Goal: Task Accomplishment & Management: Manage account settings

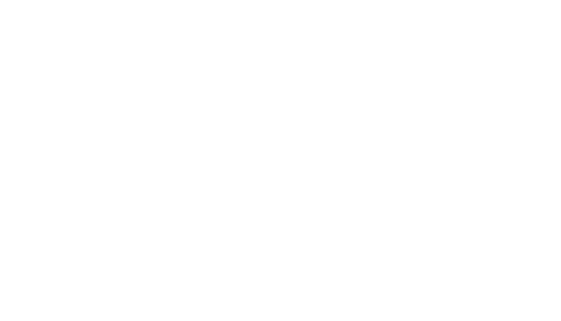
click at [482, 0] on html at bounding box center [280, 0] width 561 height 0
click at [34, 0] on html at bounding box center [280, 0] width 561 height 0
click at [407, 0] on html at bounding box center [280, 0] width 561 height 0
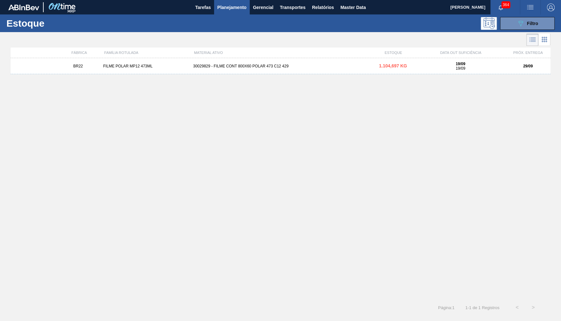
click at [531, 15] on div "Estoque 089F7B8B-B2A5-4AFE-B5C0-19BA573D28AC Filtro" at bounding box center [280, 23] width 561 height 18
click at [534, 22] on span "Filtro" at bounding box center [532, 23] width 11 height 5
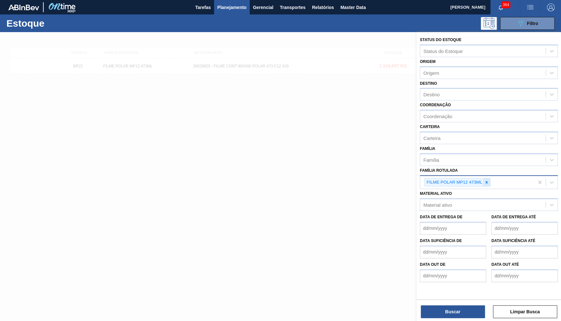
click at [487, 181] on icon at bounding box center [487, 182] width 2 height 2
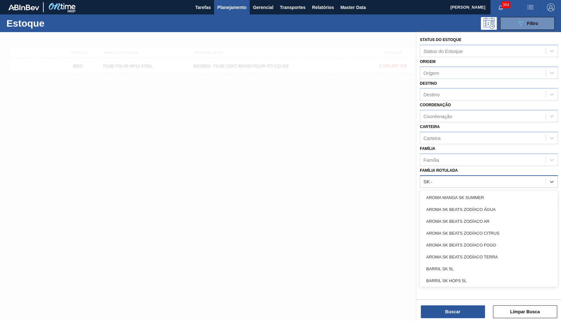
type Rotulada "SK 473"
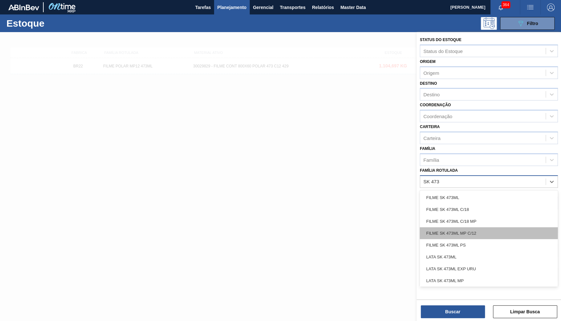
click at [482, 227] on div "FILME SK 473ML MP C/12" at bounding box center [489, 233] width 138 height 12
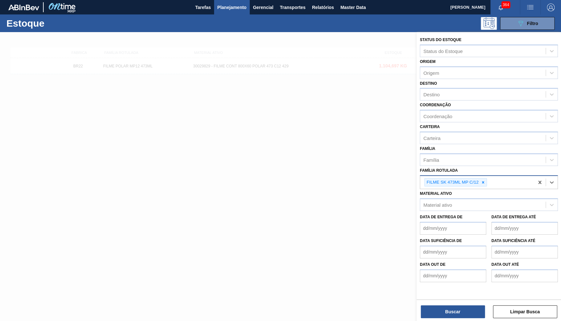
click at [465, 298] on div "Status do Estoque Status do Estoque Origem Origem Destino Destino Coordenação C…" at bounding box center [489, 165] width 145 height 266
click at [473, 307] on button "Buscar" at bounding box center [453, 311] width 64 height 13
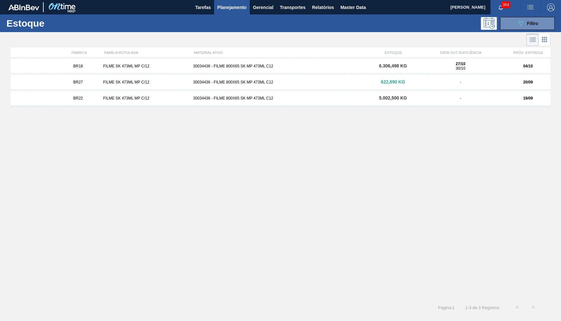
click at [61, 88] on div "BR27 FILME SK 473ML MP C/12 30034436 - FILME 800X65 SK MP 473ML C12 622,890 KG …" at bounding box center [281, 82] width 540 height 16
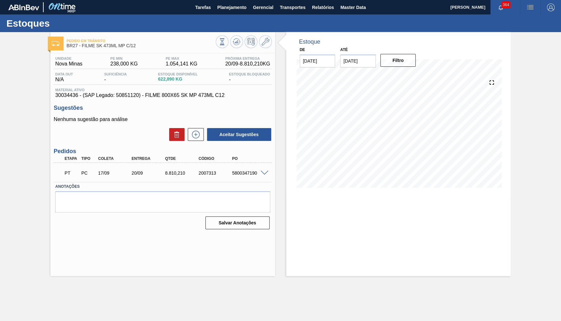
click at [267, 171] on span at bounding box center [265, 173] width 8 height 5
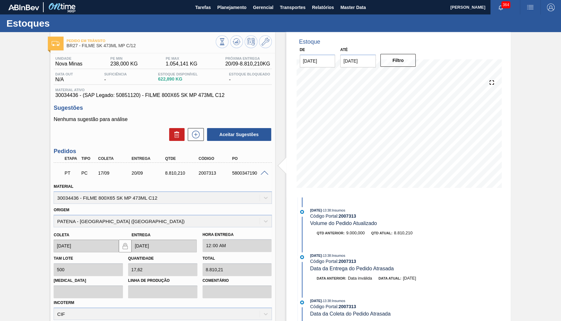
drag, startPoint x: 248, startPoint y: 181, endPoint x: 242, endPoint y: 177, distance: 7.4
click at [247, 181] on div "Material 30034436 - FILME 800X65 SK MP 473ML C12" at bounding box center [162, 191] width 223 height 23
click at [242, 177] on div "PT PC 17/09 20/09 8.810,210 2007313 5800347190" at bounding box center [160, 172] width 201 height 13
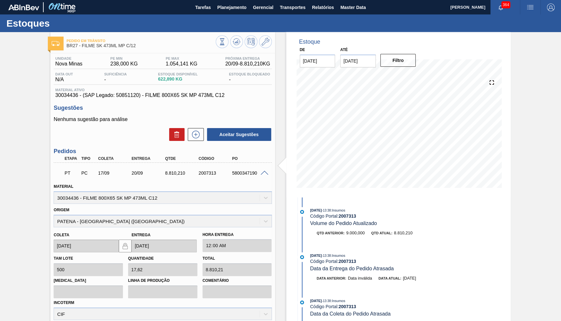
click at [173, 177] on div "PT PC 17/09 20/09 8.810,210 2007313 5800347190" at bounding box center [160, 172] width 201 height 13
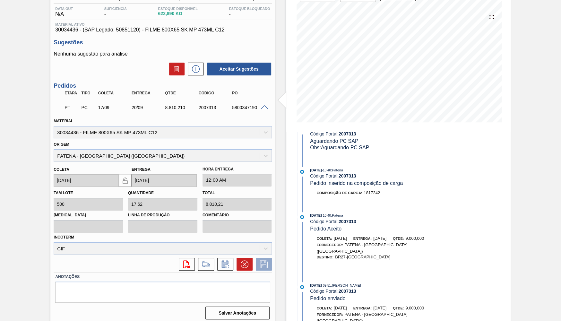
scroll to position [328, 0]
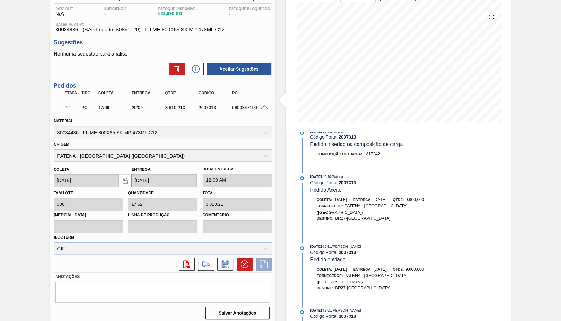
click at [320, 309] on span "[DATE]" at bounding box center [316, 311] width 12 height 4
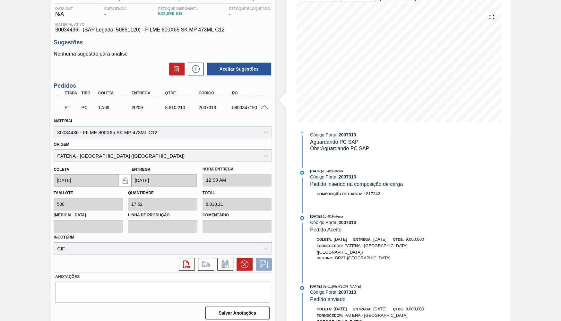
scroll to position [233, 0]
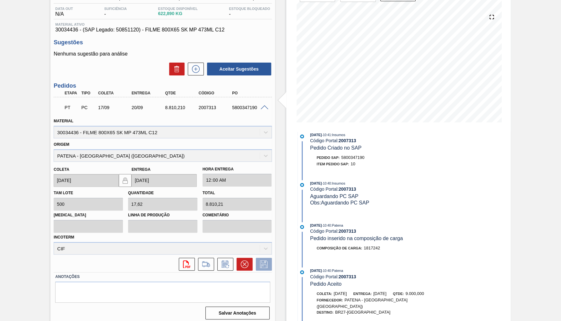
click at [325, 268] on div "14/08/2025 - 10:40 : Patena" at bounding box center [386, 271] width 153 height 6
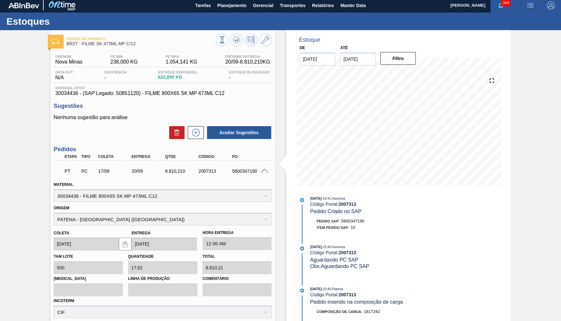
scroll to position [0, 0]
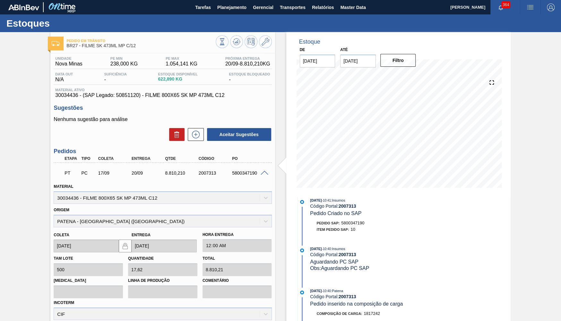
click at [269, 170] on div "PT PC 17/09 20/09 8.810,210 2007313 5800347190" at bounding box center [163, 172] width 218 height 16
click at [214, 14] on div "Planejamento" at bounding box center [232, 7] width 36 height 14
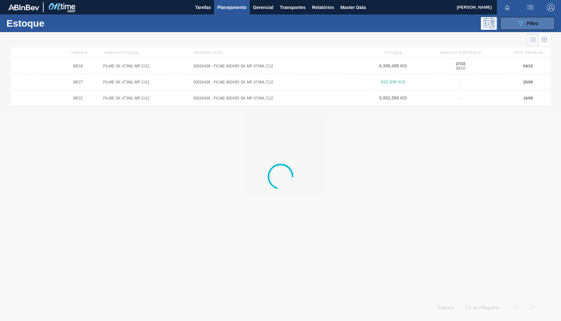
click at [512, 28] on button "089F7B8B-B2A5-4AFE-B5C0-19BA573D28AC Filtro" at bounding box center [527, 23] width 55 height 13
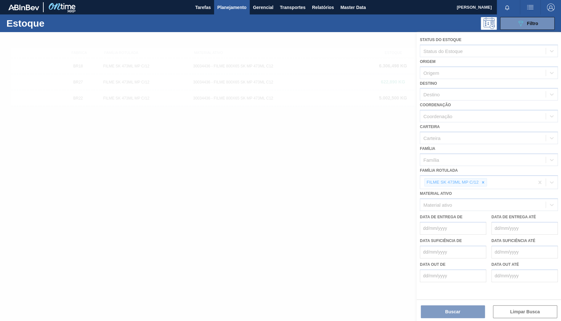
click at [491, 172] on div at bounding box center [280, 176] width 561 height 289
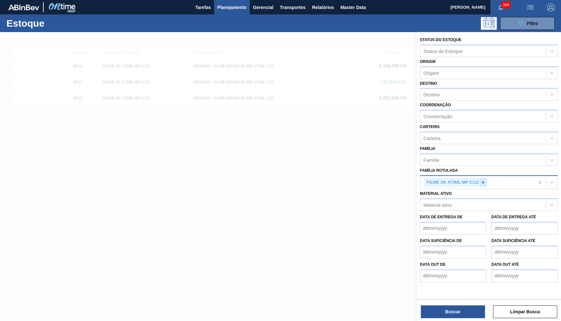
click at [485, 179] on div at bounding box center [483, 183] width 7 height 8
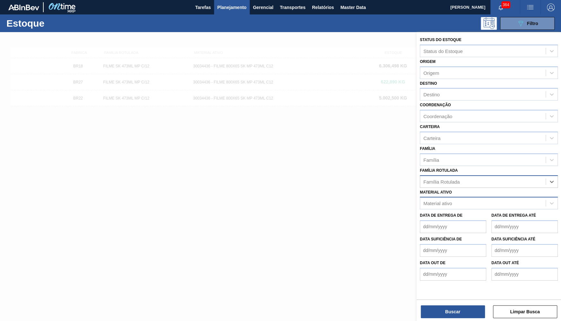
paste Rotulada "30005909"
type Rotulada "30005909"
click at [457, 177] on div "30005909" at bounding box center [483, 181] width 126 height 9
click at [448, 201] on div "Material ativo" at bounding box center [438, 203] width 29 height 5
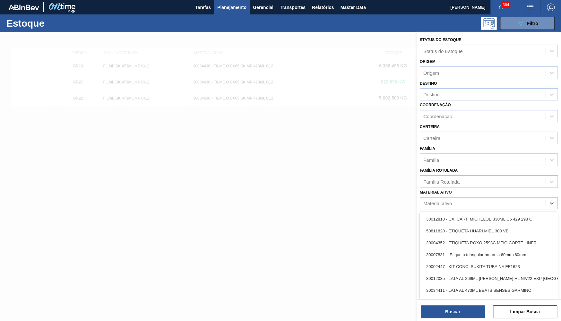
paste ativo "30005909"
type ativo "30005909"
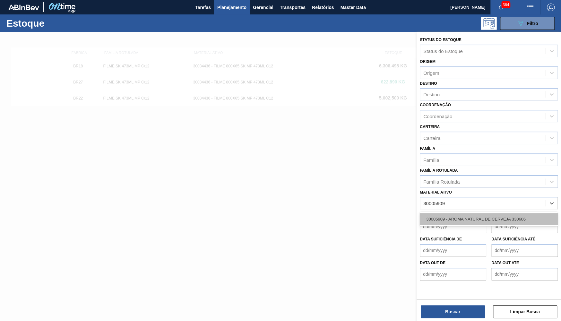
click at [452, 213] on div "30005909 - AROMA NATURAL DE CERVEJA 330606" at bounding box center [489, 219] width 138 height 12
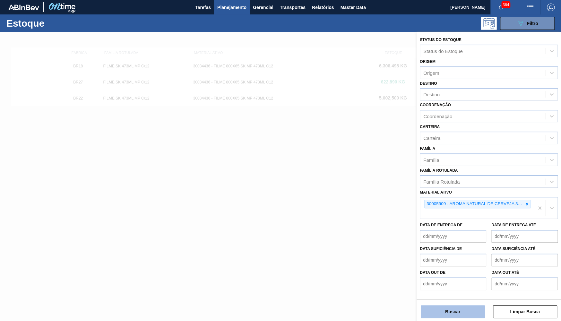
click at [454, 312] on button "Buscar" at bounding box center [453, 311] width 64 height 13
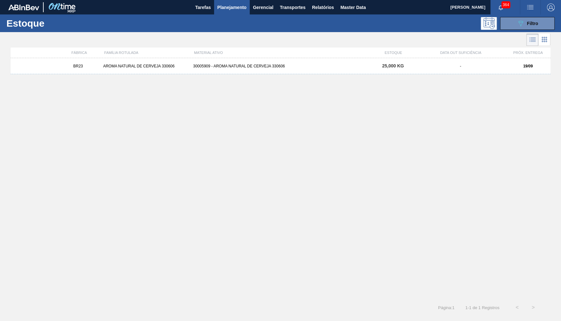
click at [78, 65] on span "BR23" at bounding box center [78, 66] width 10 height 4
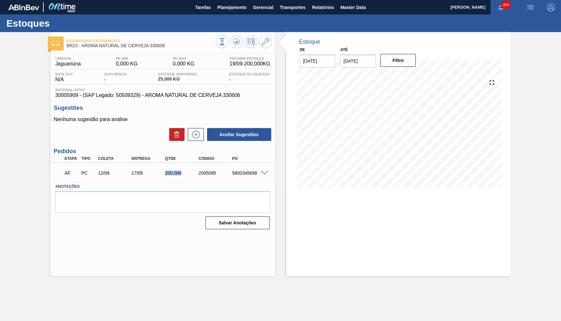
drag, startPoint x: 163, startPoint y: 177, endPoint x: 191, endPoint y: 174, distance: 27.7
click at [191, 174] on div "AF PC 12/09 17/09 200,000 2005095 5800345698" at bounding box center [160, 172] width 201 height 13
click at [260, 171] on div at bounding box center [265, 172] width 13 height 5
click at [262, 171] on span at bounding box center [265, 173] width 8 height 5
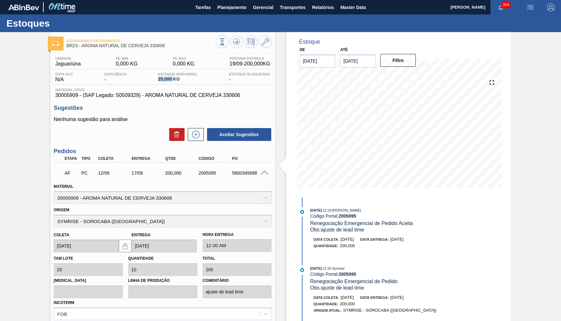
drag, startPoint x: 174, startPoint y: 79, endPoint x: 152, endPoint y: 78, distance: 21.9
click at [158, 78] on span "25,000 KG" at bounding box center [178, 79] width 40 height 5
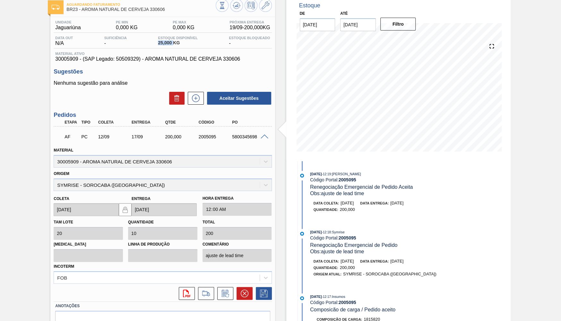
scroll to position [63, 0]
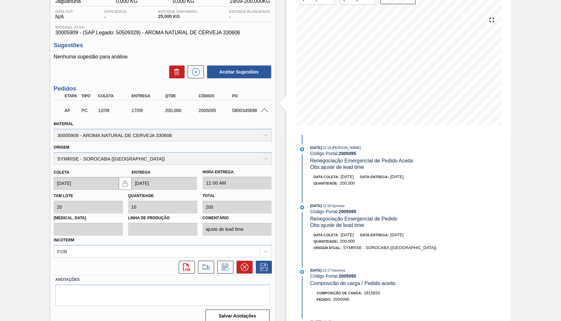
click at [251, 106] on div "AF PC 12/09 17/09 200,000 2005095 5800345698" at bounding box center [160, 109] width 201 height 13
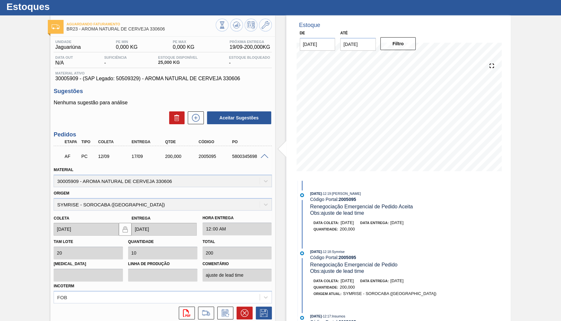
scroll to position [0, 0]
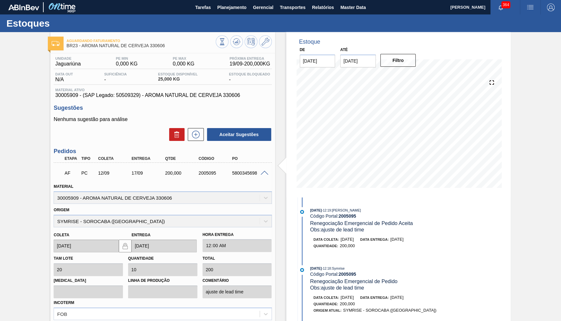
click at [160, 91] on span "Material ativo" at bounding box center [162, 90] width 215 height 4
click at [161, 97] on span "30005909 - (SAP Legado: 50509329) - AROMA NATURAL DE CERVEJA 330606" at bounding box center [162, 95] width 215 height 6
click at [255, 172] on div "5800345698" at bounding box center [249, 173] width 37 height 5
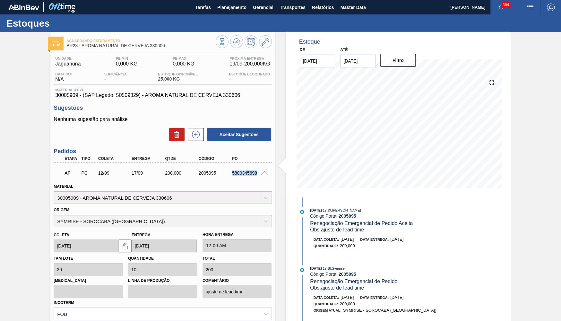
click at [255, 172] on div "5800345698" at bounding box center [249, 173] width 37 height 5
copy div "5800345698"
drag, startPoint x: 83, startPoint y: 46, endPoint x: 157, endPoint y: 54, distance: 74.5
click at [157, 48] on span "BR23 - AROMA NATURAL DE CERVEJA 330606" at bounding box center [140, 45] width 149 height 5
click at [167, 46] on span "BR23 - AROMA NATURAL DE CERVEJA 330606" at bounding box center [140, 45] width 149 height 5
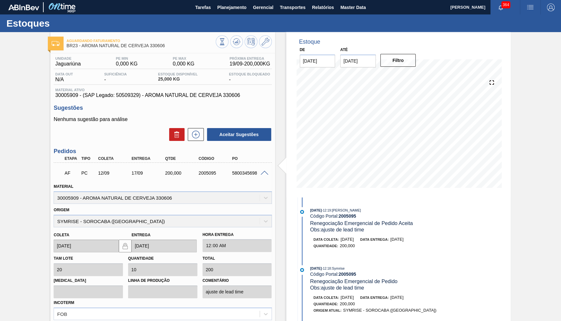
click at [100, 112] on div "Sugestões Nenhuma sugestão para análise Aceitar Sugestões" at bounding box center [163, 123] width 218 height 37
click at [220, 8] on span "Planejamento" at bounding box center [231, 8] width 29 height 8
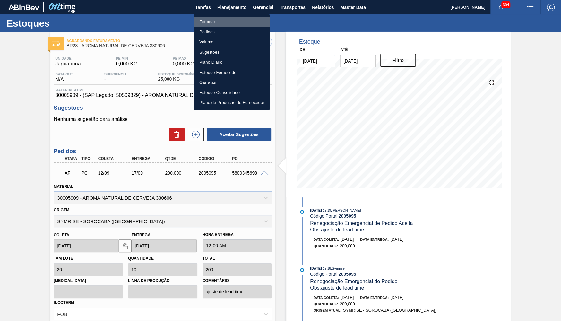
click at [208, 24] on li "Estoque" at bounding box center [231, 22] width 75 height 10
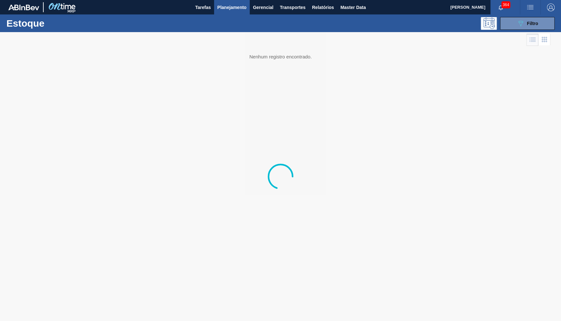
click at [506, 30] on div "Estoque 089F7B8B-B2A5-4AFE-B5C0-19BA573D28AC Filtro" at bounding box center [280, 23] width 561 height 18
click at [516, 19] on button "089F7B8B-B2A5-4AFE-B5C0-19BA573D28AC Filtro" at bounding box center [527, 23] width 55 height 13
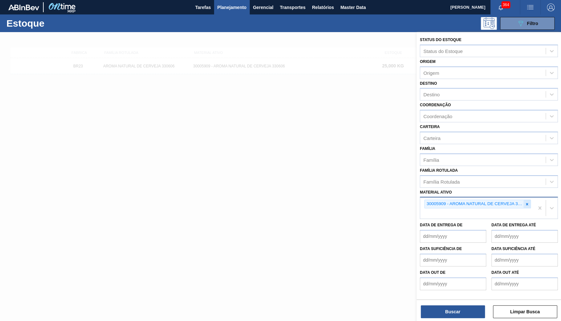
click at [525, 200] on div "30005909 - AROMA NATURAL DE CERVEJA 330606" at bounding box center [478, 204] width 107 height 9
click at [526, 202] on icon at bounding box center [527, 204] width 4 height 4
paste ativo "30019112"
type ativo "30019112"
click at [444, 229] on div "30019112 - CAIXA PAPELAO STELLA 600ML C12 [GEOGRAPHIC_DATA]" at bounding box center [489, 229] width 138 height 14
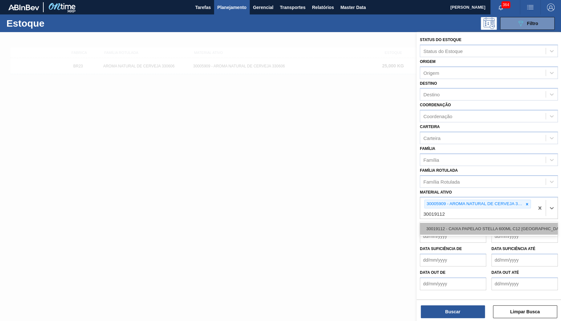
click at [443, 224] on div "30019112 - CAIXA PAPELAO STELLA 600ML C12 [GEOGRAPHIC_DATA]" at bounding box center [489, 229] width 138 height 12
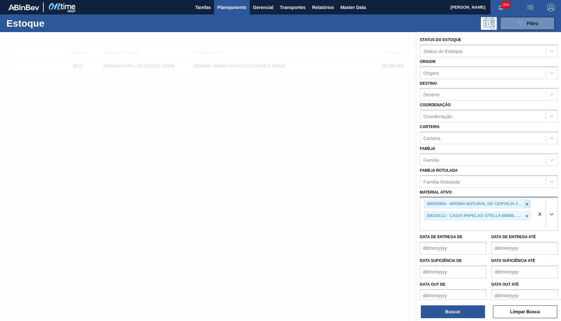
click at [525, 202] on icon at bounding box center [527, 204] width 4 height 4
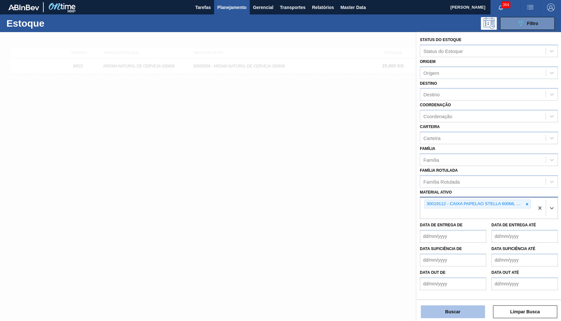
click at [431, 311] on button "Buscar" at bounding box center [453, 311] width 64 height 13
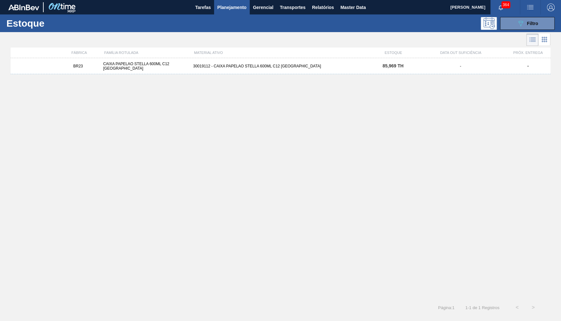
click at [152, 70] on div "CAIXA PAPELAO STELLA 600ML C12 [GEOGRAPHIC_DATA]" at bounding box center [146, 66] width 90 height 9
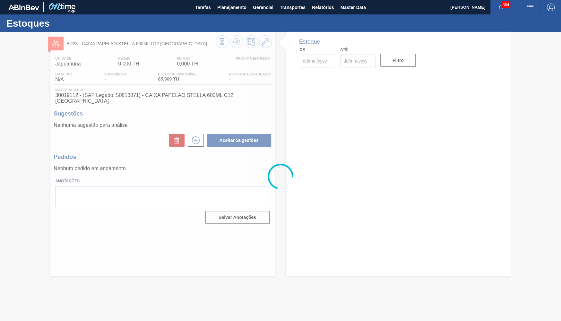
type input "[DATE]"
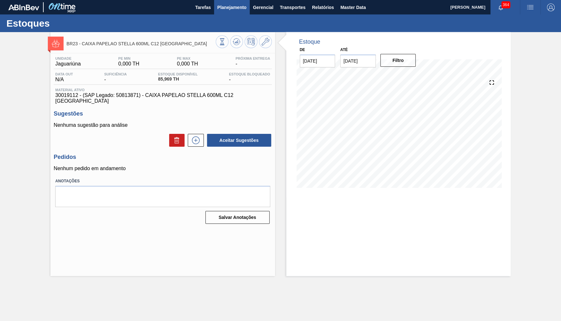
click at [229, 9] on span "Planejamento" at bounding box center [231, 8] width 29 height 8
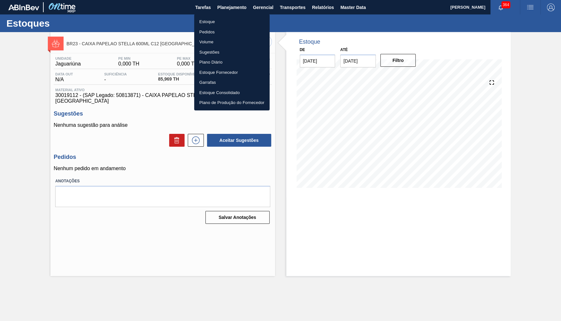
click at [215, 19] on li "Estoque" at bounding box center [231, 22] width 75 height 10
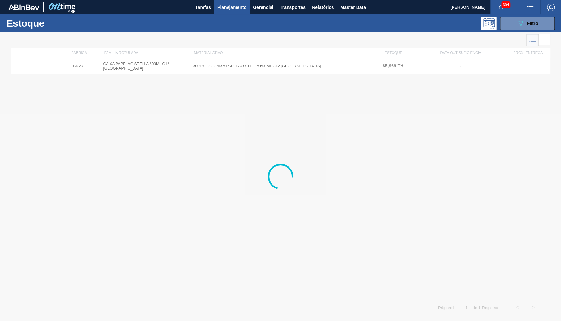
click at [519, 32] on div at bounding box center [280, 176] width 561 height 289
click at [515, 23] on button "089F7B8B-B2A5-4AFE-B5C0-19BA573D28AC Filtro" at bounding box center [527, 23] width 55 height 13
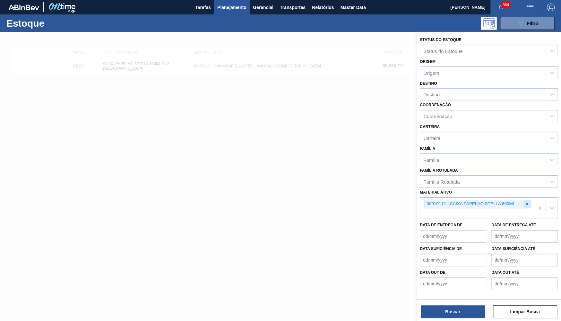
click at [528, 203] on icon at bounding box center [527, 204] width 2 height 2
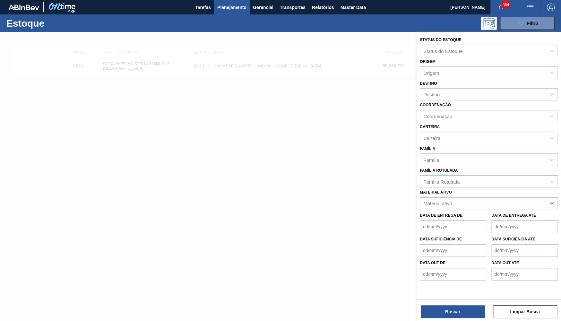
paste ativo "30029053"
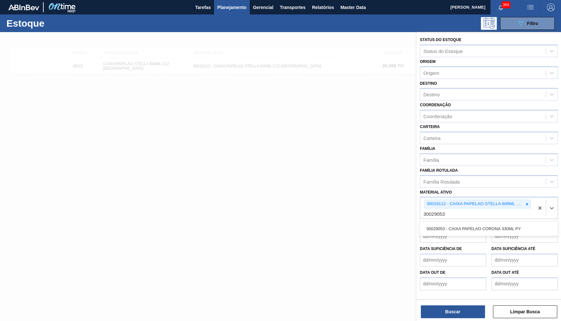
type ativo "3002905"
drag, startPoint x: 473, startPoint y: 206, endPoint x: 398, endPoint y: 194, distance: 75.5
click at [417, 194] on div "Status do Estoque Status do Estoque Origem Origem Destino Destino Coordenação C…" at bounding box center [489, 192] width 145 height 321
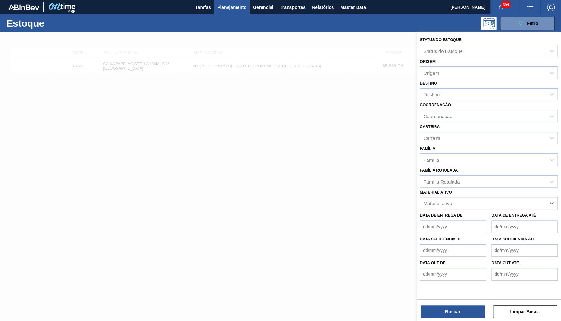
paste ativo "30029053"
type ativo "30029053"
click at [464, 214] on div "30029053 - CAIXA PAPELAO CORONA 330ML PY" at bounding box center [489, 219] width 138 height 12
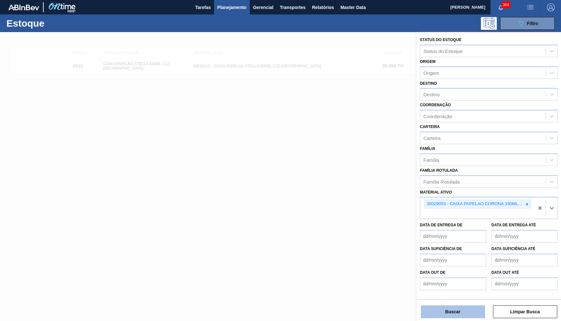
click at [457, 308] on button "Buscar" at bounding box center [453, 311] width 64 height 13
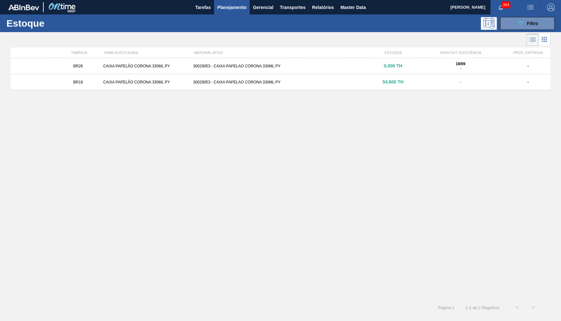
click at [83, 83] on div "BR19" at bounding box center [78, 82] width 45 height 4
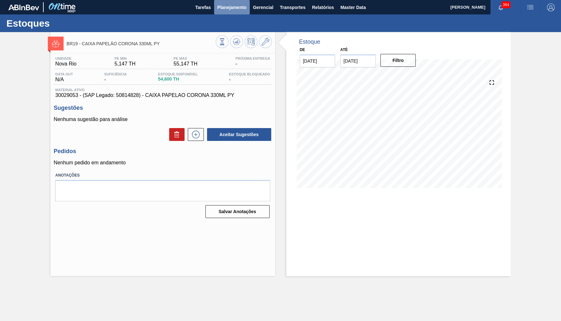
click at [219, 9] on span "Planejamento" at bounding box center [231, 8] width 29 height 8
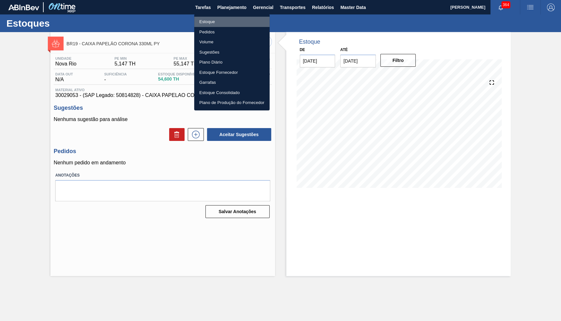
click at [221, 22] on li "Estoque" at bounding box center [231, 22] width 75 height 10
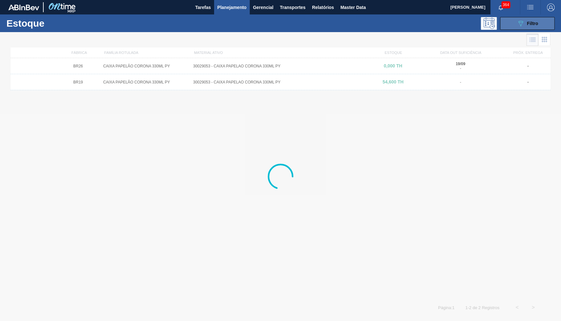
click at [532, 26] on span "Filtro" at bounding box center [532, 23] width 11 height 5
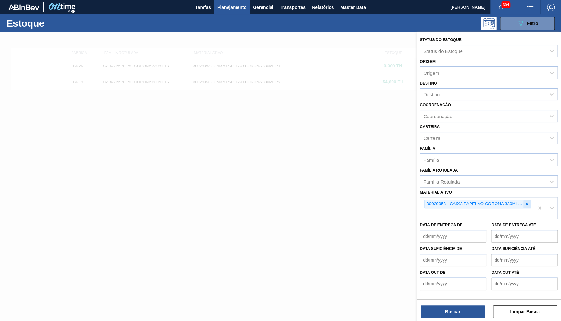
click at [528, 200] on div at bounding box center [527, 204] width 7 height 8
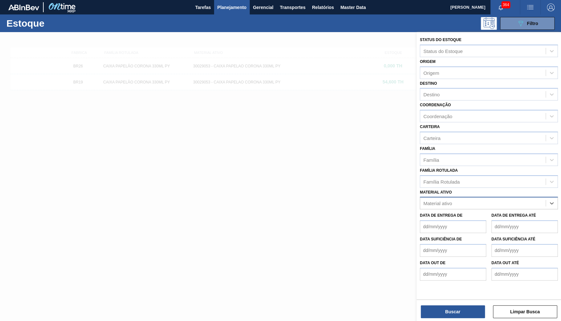
paste ativo "30018584"
type ativo "30018584"
click at [422, 199] on div "Material ativo" at bounding box center [483, 203] width 126 height 9
click at [426, 201] on div "Material ativo" at bounding box center [438, 203] width 29 height 5
paste ativo "30018584"
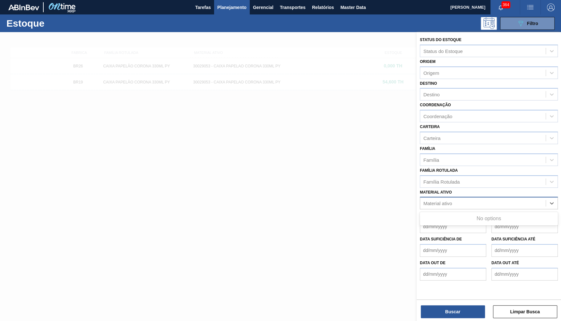
type ativo "30018584"
click at [424, 199] on div "30018584" at bounding box center [483, 203] width 126 height 9
click at [425, 201] on div "Material ativo" at bounding box center [438, 203] width 29 height 5
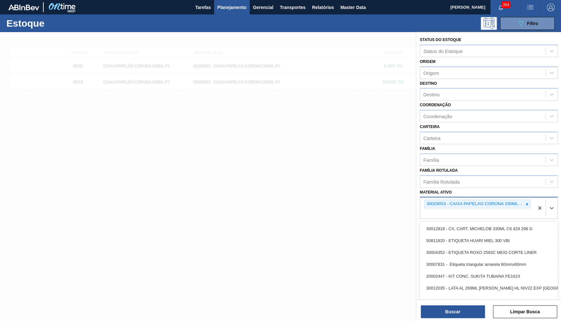
paste ativo "30018584"
type ativo "30018584"
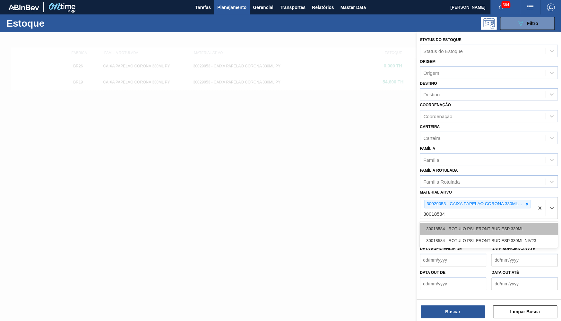
click at [527, 223] on div "30018584 - ROTULO PSL FRONT BUD ESP 330ML" at bounding box center [489, 229] width 138 height 12
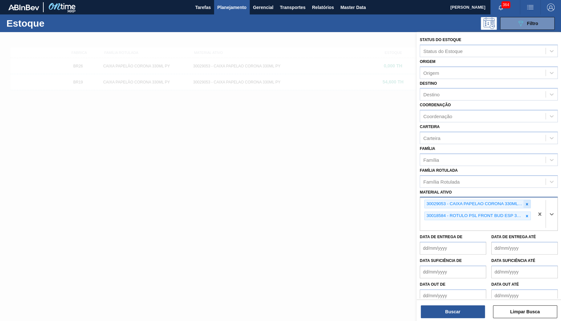
click at [530, 200] on div at bounding box center [527, 204] width 7 height 8
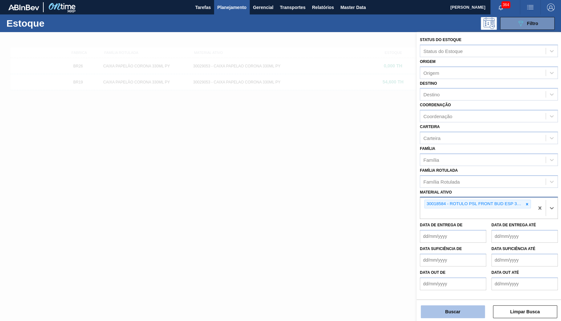
click at [470, 309] on button "Buscar" at bounding box center [453, 311] width 64 height 13
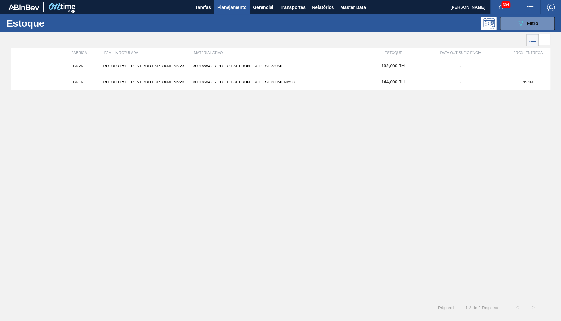
click at [222, 86] on div "BR16 ROTULO PSL FRONT BUD ESP 330ML NIV23 30018584 - ROTULO PSL FRONT BUD ESP 3…" at bounding box center [281, 82] width 540 height 16
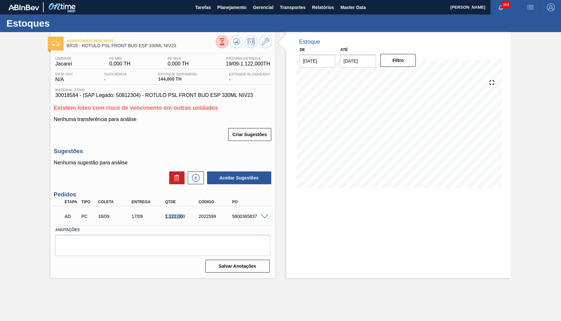
drag, startPoint x: 157, startPoint y: 213, endPoint x: 183, endPoint y: 209, distance: 26.3
click at [183, 209] on div "AD PC 16/09 17/09 1.122,000 2022599 5800365837" at bounding box center [160, 215] width 201 height 13
click at [234, 9] on span "Planejamento" at bounding box center [231, 8] width 29 height 8
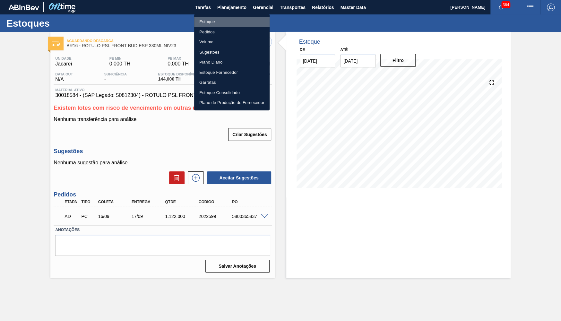
click at [203, 24] on li "Estoque" at bounding box center [231, 22] width 75 height 10
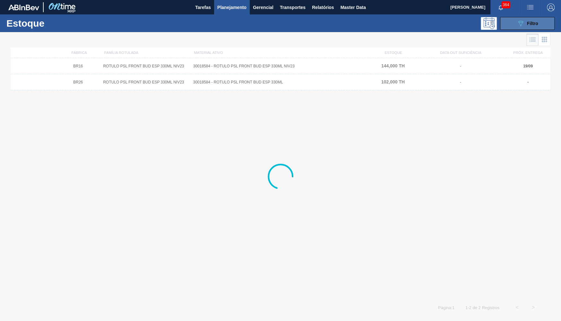
click at [514, 24] on button "089F7B8B-B2A5-4AFE-B5C0-19BA573D28AC Filtro" at bounding box center [527, 23] width 55 height 13
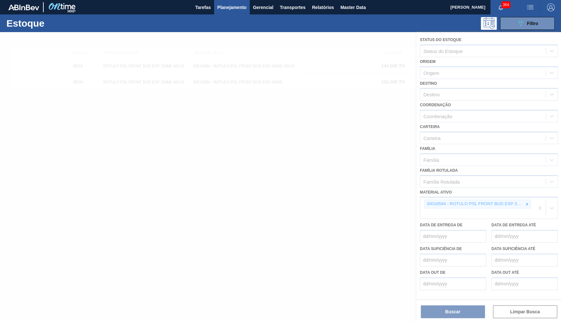
click at [528, 197] on div at bounding box center [280, 176] width 561 height 289
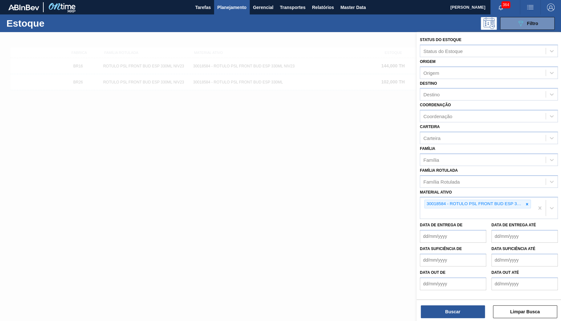
click at [526, 203] on icon at bounding box center [527, 204] width 2 height 2
paste ativo "30018586"
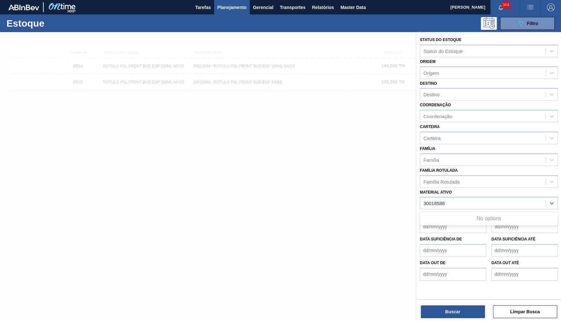
type ativo "30018586"
click at [462, 188] on div "Material ativo option 30018584 - ROTULO PSL FRONT BUD ESP 330ML, deselected. Us…" at bounding box center [489, 199] width 138 height 22
click at [462, 199] on div "Material ativo" at bounding box center [483, 203] width 126 height 9
paste ativo "30018586"
type ativo "30018586"
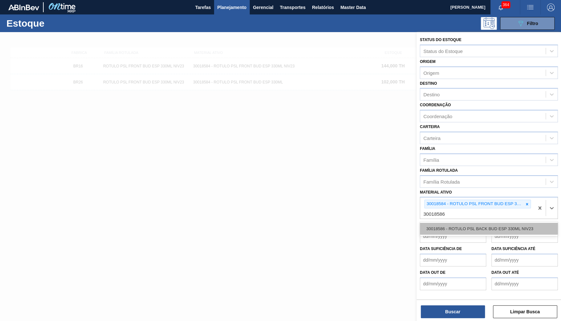
click at [450, 223] on div "30018586 - ROTULO PSL BACK BUD ESP 330ML NIV23" at bounding box center [489, 229] width 138 height 12
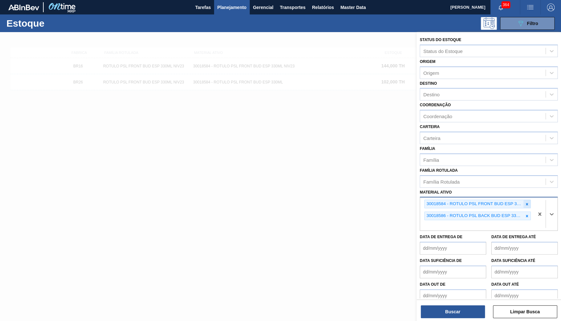
click at [530, 200] on div at bounding box center [527, 204] width 7 height 8
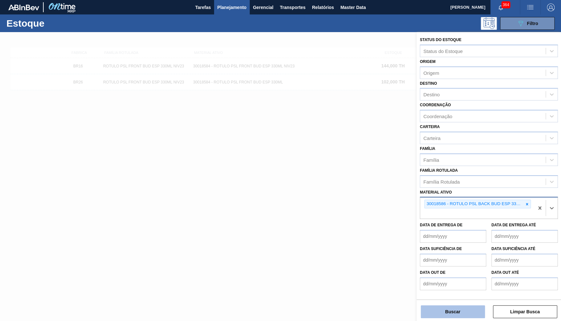
click at [439, 316] on button "Buscar" at bounding box center [453, 311] width 64 height 13
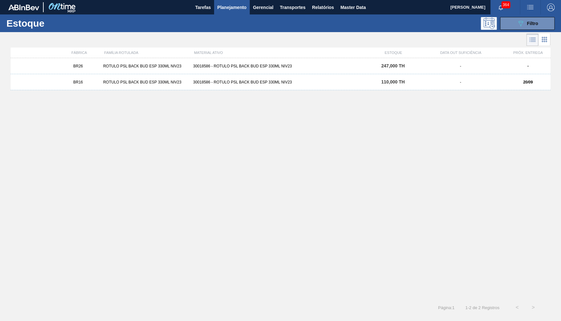
click at [121, 80] on div "BR16 ROTULO PSL BACK BUD ESP 330ML NIV23 30018586 - ROTULO PSL BACK BUD ESP 330…" at bounding box center [281, 82] width 540 height 16
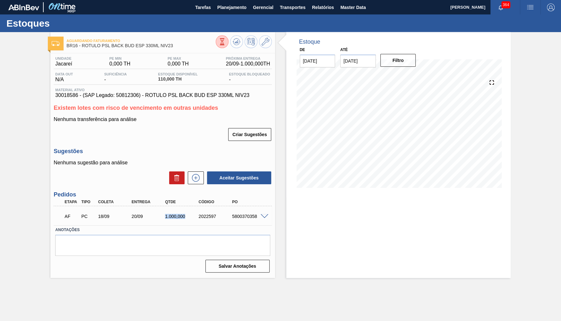
drag, startPoint x: 168, startPoint y: 214, endPoint x: 194, endPoint y: 214, distance: 26.0
click at [194, 214] on div "1.000,000" at bounding box center [181, 216] width 37 height 5
click at [262, 217] on span at bounding box center [265, 216] width 8 height 5
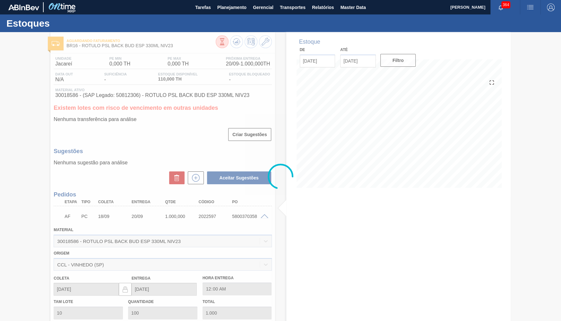
click at [171, 244] on div at bounding box center [280, 176] width 561 height 289
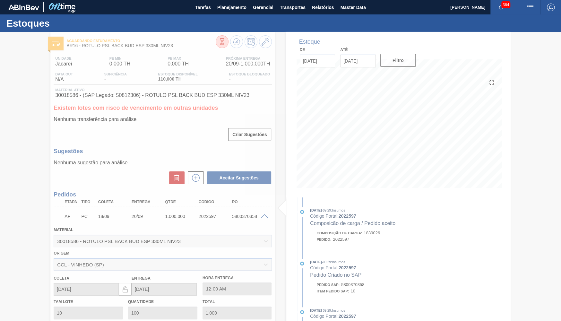
drag, startPoint x: 113, startPoint y: 258, endPoint x: 8, endPoint y: 254, distance: 104.4
click at [8, 254] on div at bounding box center [280, 176] width 561 height 289
click at [78, 260] on div at bounding box center [280, 176] width 561 height 289
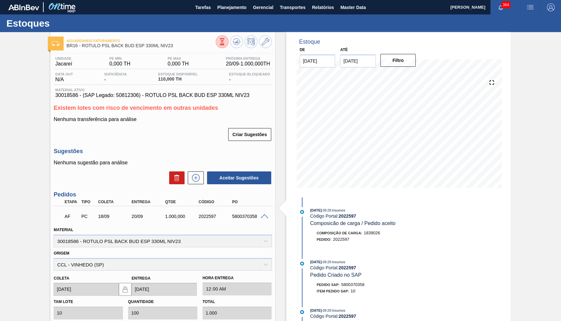
click at [78, 260] on div "Origem CCL - VINHEDO (SP)" at bounding box center [163, 260] width 218 height 22
click at [255, 214] on div "5800370358" at bounding box center [249, 216] width 37 height 5
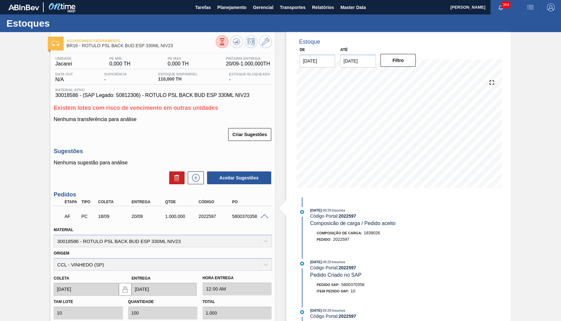
click at [255, 214] on div "5800370358" at bounding box center [249, 216] width 37 height 5
click at [220, 12] on button "Planejamento" at bounding box center [232, 7] width 36 height 14
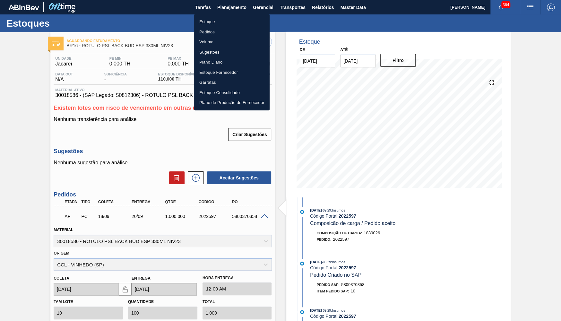
click at [208, 20] on li "Estoque" at bounding box center [231, 22] width 75 height 10
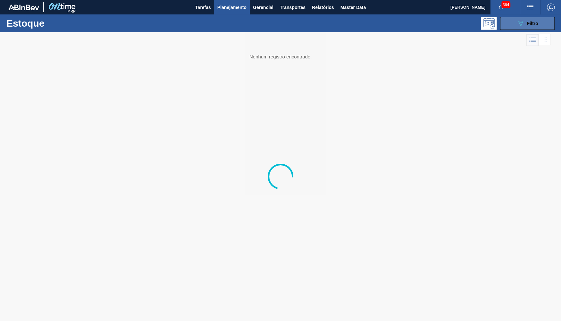
click at [531, 28] on button "089F7B8B-B2A5-4AFE-B5C0-19BA573D28AC Filtro" at bounding box center [527, 23] width 55 height 13
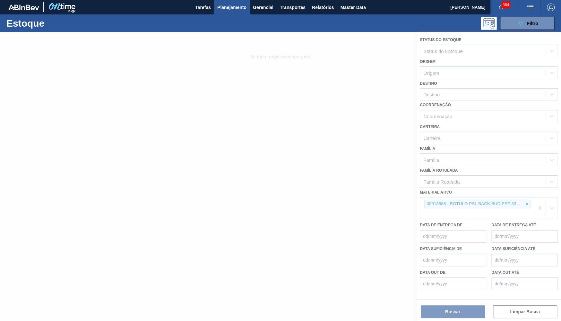
click at [529, 196] on div at bounding box center [280, 176] width 561 height 289
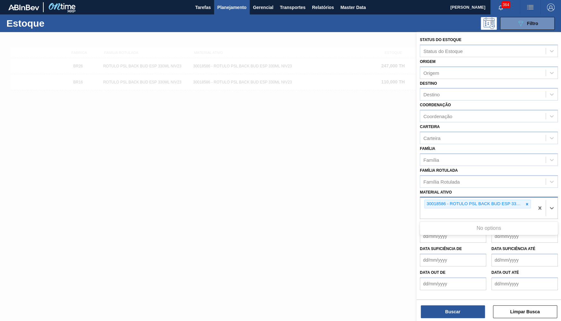
click at [534, 198] on div "30018586 - ROTULO PSL BACK BUD ESP 330ML NIV23" at bounding box center [477, 208] width 114 height 21
click at [523, 200] on div "30018586 - ROTULO PSL BACK BUD ESP 330ML NIV23" at bounding box center [474, 204] width 99 height 8
click at [525, 200] on div at bounding box center [527, 204] width 7 height 8
paste ativo "30018585"
type ativo "30018585"
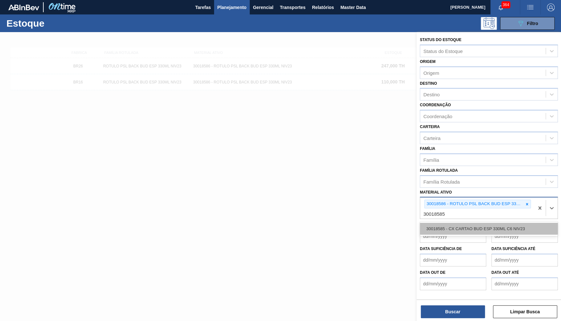
click at [462, 223] on div "30018585 - CX CARTAO BUD ESP 330ML C6 NIV23" at bounding box center [489, 229] width 138 height 12
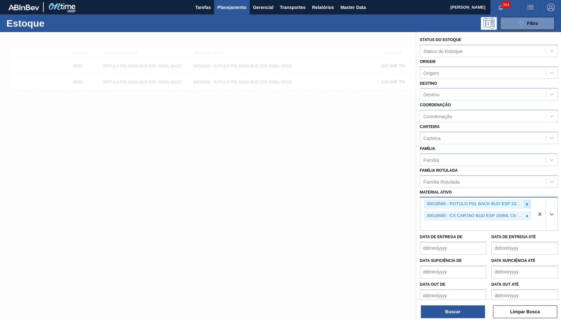
click at [527, 202] on icon at bounding box center [527, 204] width 4 height 4
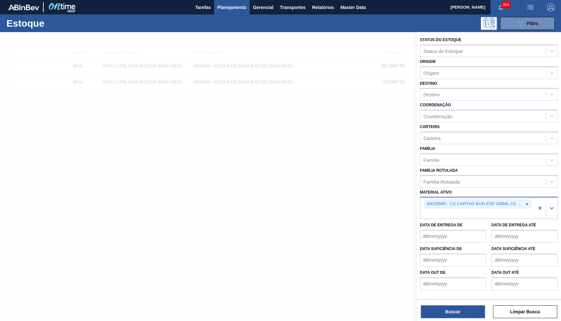
click at [441, 320] on div "Status do Estoque Status do Estoque Origem Origem Destino Destino Coordenação C…" at bounding box center [489, 177] width 145 height 290
click at [441, 311] on button "Buscar" at bounding box center [453, 311] width 64 height 13
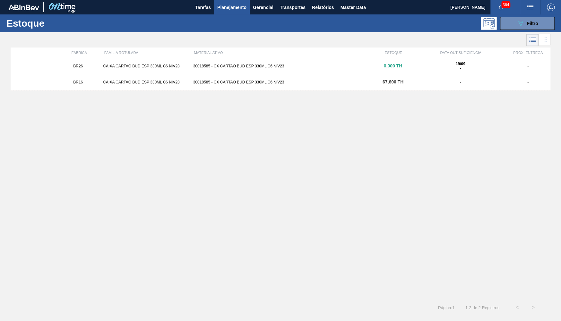
click at [219, 86] on div "BR16 CAIXA CARTAO BUD ESP 330ML C6 NIV23 30018585 - CX CARTAO BUD ESP 330ML C6 …" at bounding box center [281, 82] width 540 height 16
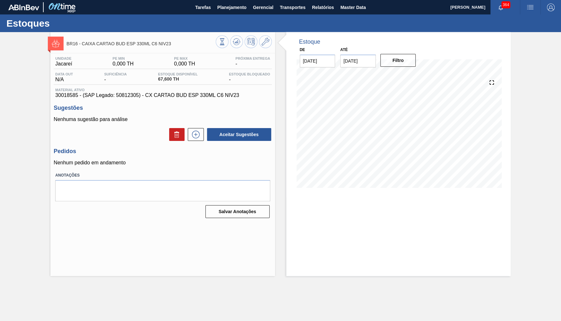
click at [139, 97] on span "30018585 - (SAP Legado: 50812305) - CX CARTAO BUD ESP 330ML C6 NIV23" at bounding box center [162, 95] width 215 height 6
drag, startPoint x: 173, startPoint y: 73, endPoint x: 177, endPoint y: 75, distance: 4.7
click at [175, 74] on span "Estoque Disponível" at bounding box center [178, 74] width 40 height 4
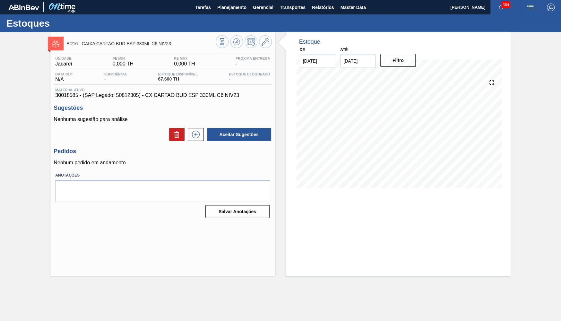
click at [177, 77] on div "Estoque Disponível 67,600 TH" at bounding box center [177, 77] width 43 height 10
click at [225, 43] on icon at bounding box center [222, 41] width 7 height 7
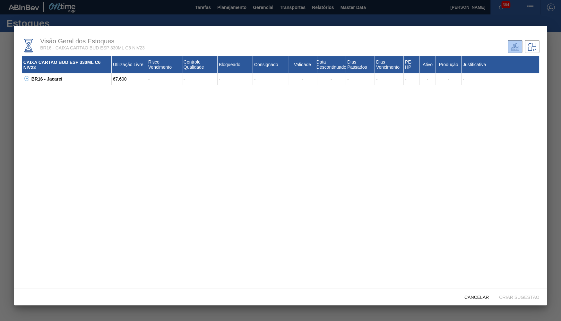
click at [21, 80] on div "Visão Geral dos Estoques BR16 - CAIXA CARTAO BUD ESP 330ML C6 NIV23 CAIXA CARTA…" at bounding box center [280, 157] width 533 height 263
click at [30, 83] on div "BR16 - Jacareí 67,600 - - - - - - - - - - - - 30018585 - CX CARTAO BUD ESP 330M…" at bounding box center [281, 79] width 518 height 12
click at [22, 79] on div "BR16 - Jacareí 67,600 - - - - - - - - - - - - 30018585 - CX CARTAO BUD ESP 330M…" at bounding box center [281, 79] width 518 height 12
click at [24, 80] on icon at bounding box center [26, 78] width 5 height 5
click at [38, 95] on div "30018585 - CX CARTAO BUD ESP 330ML C6 NIV23" at bounding box center [75, 91] width 74 height 12
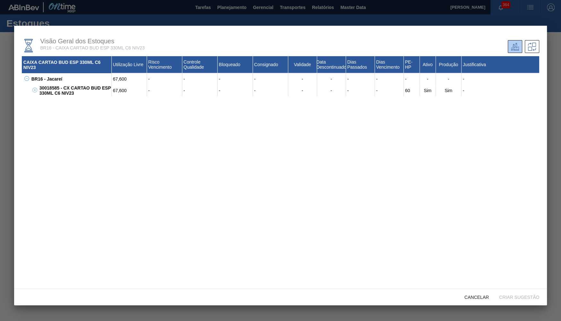
click at [34, 92] on icon at bounding box center [34, 90] width 5 height 5
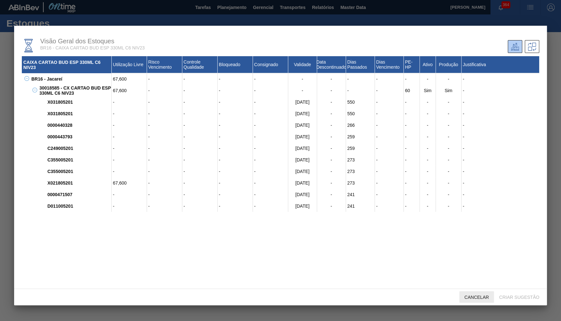
drag, startPoint x: 478, startPoint y: 295, endPoint x: 473, endPoint y: 293, distance: 6.1
click at [478, 295] on span "Cancelar" at bounding box center [477, 297] width 35 height 5
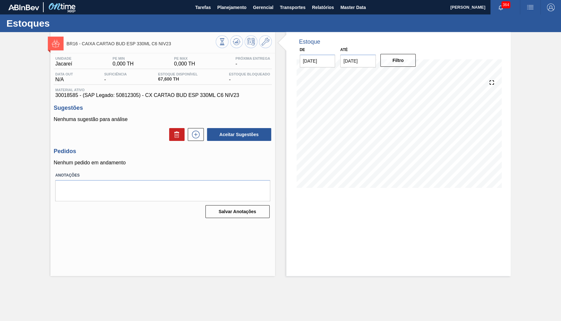
click at [63, 101] on div "Unidade Jacareí PE MIN 0,000 TH PE MAX 0,000 TH Próxima Entrega - Data out N/A …" at bounding box center [162, 136] width 224 height 167
click at [67, 92] on span "Material ativo" at bounding box center [162, 90] width 215 height 4
click at [74, 97] on span "30018585 - (SAP Legado: 50812305) - CX CARTAO BUD ESP 330ML C6 NIV23" at bounding box center [162, 95] width 215 height 6
copy span "30018585"
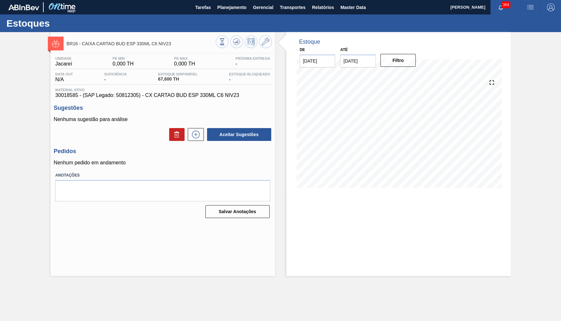
click at [222, 16] on div "Estoques" at bounding box center [280, 23] width 561 height 18
click at [229, 7] on span "Planejamento" at bounding box center [231, 8] width 29 height 8
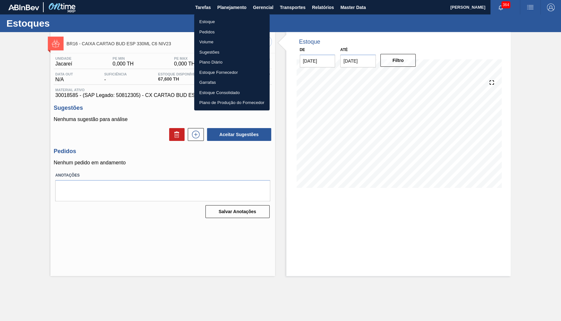
click at [205, 19] on li "Estoque" at bounding box center [231, 22] width 75 height 10
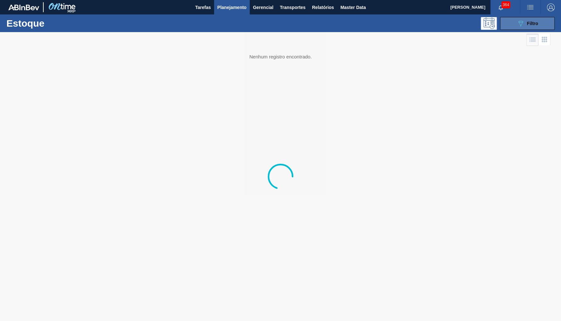
click at [514, 22] on button "089F7B8B-B2A5-4AFE-B5C0-19BA573D28AC Filtro" at bounding box center [527, 23] width 55 height 13
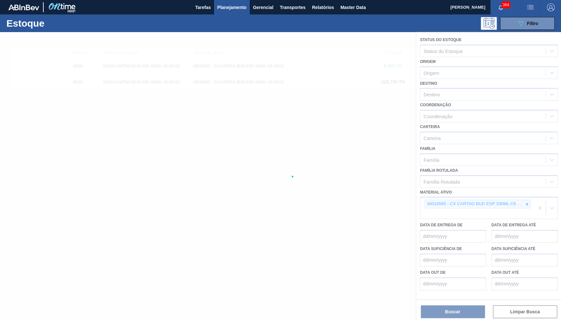
click at [530, 198] on div at bounding box center [280, 176] width 561 height 289
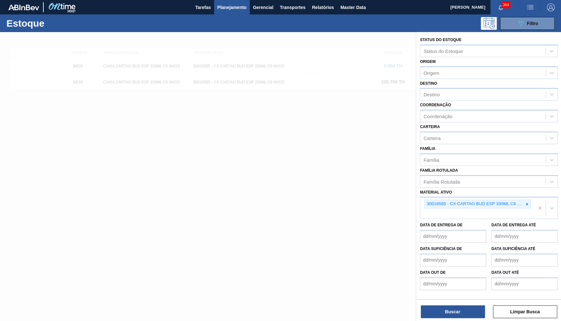
click at [530, 200] on div at bounding box center [527, 204] width 7 height 8
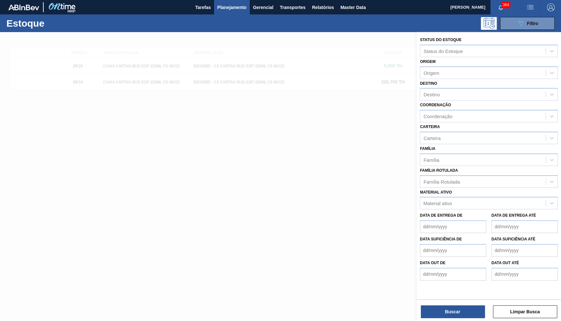
click at [499, 188] on div "Material ativo Material ativo" at bounding box center [489, 199] width 138 height 22
click at [492, 178] on div "Família Rotulada" at bounding box center [483, 181] width 126 height 9
type Rotulada "qr co"
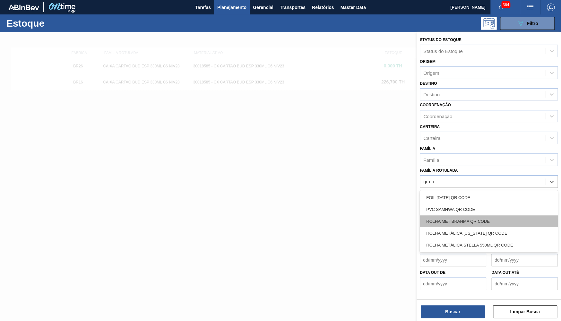
click at [467, 215] on div "ROLHA MET BRAHMA QR CODE" at bounding box center [489, 221] width 138 height 12
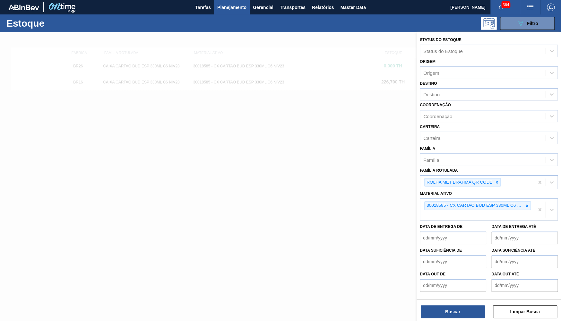
click at [448, 303] on div "Buscar Limpar Busca" at bounding box center [489, 309] width 145 height 18
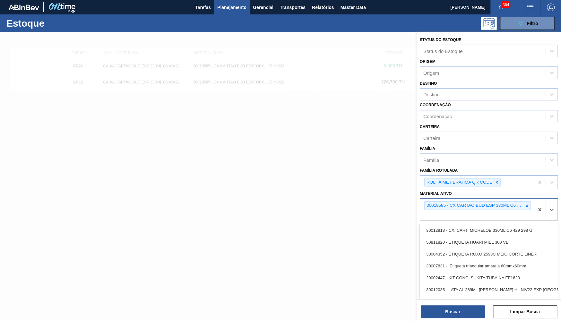
click at [532, 199] on div "30018585 - CX CARTAO BUD ESP 330ML C6 NIV23" at bounding box center [477, 209] width 114 height 21
click at [529, 204] on icon at bounding box center [527, 206] width 4 height 4
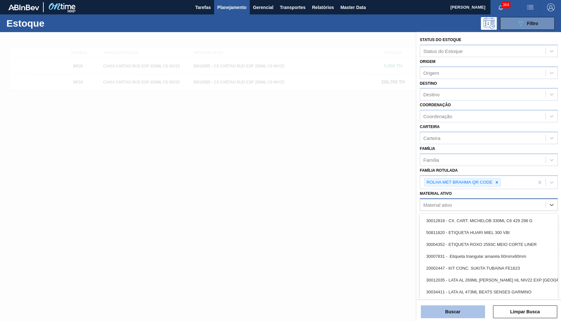
click at [467, 310] on button "Buscar" at bounding box center [453, 311] width 64 height 13
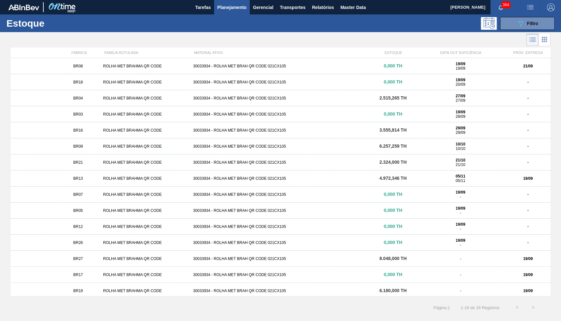
click at [95, 127] on div "BR16 ROLHA MET BRAHMA QR CODE 30033934 - ROLHA MET BRAH QR CODE 021CX105 3.555,…" at bounding box center [281, 130] width 540 height 16
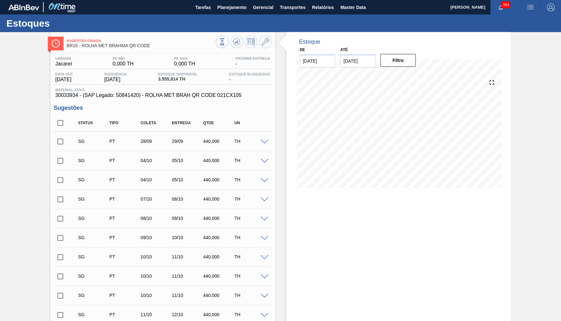
type input "[DATE]"
click at [262, 39] on icon at bounding box center [266, 42] width 8 height 8
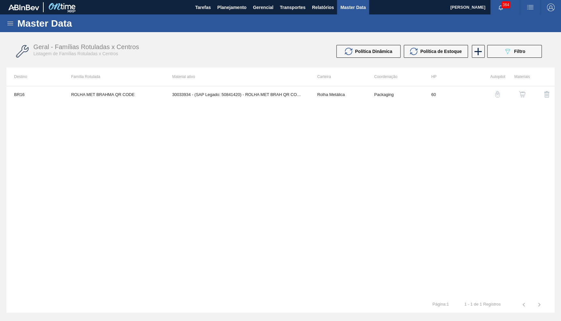
click at [526, 94] on div "button" at bounding box center [523, 94] width 8 height 6
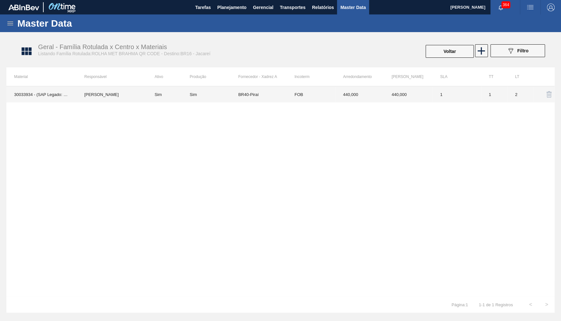
click at [221, 101] on td "Sim" at bounding box center [214, 94] width 48 height 16
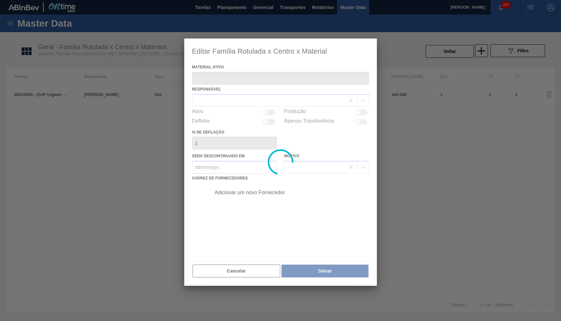
type ativo "30033934 - (SAP Legado: 50841420) - ROLHA MET BRAH QR CODE 021CX105"
checkbox input "true"
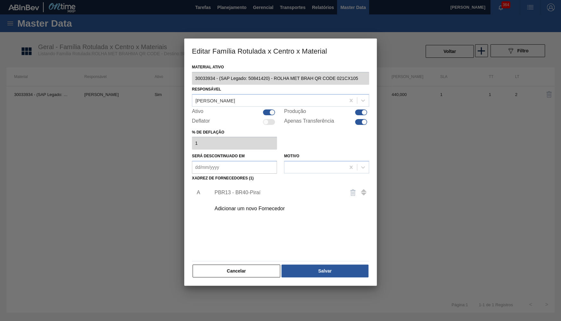
click at [261, 201] on div "Adicionar um novo Fornecedor" at bounding box center [288, 209] width 162 height 16
click at [263, 206] on div "Adicionar um novo Fornecedor" at bounding box center [278, 209] width 126 height 6
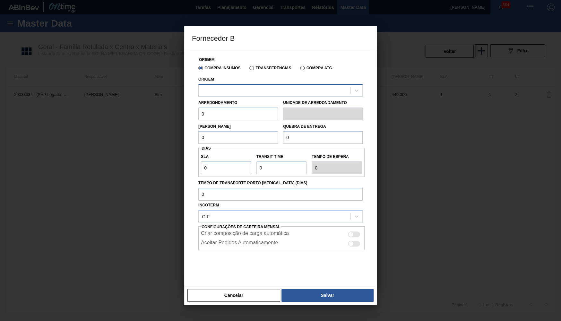
drag, startPoint x: 231, startPoint y: 76, endPoint x: 242, endPoint y: 84, distance: 13.7
click at [231, 78] on div "Origem" at bounding box center [280, 86] width 164 height 22
click at [243, 86] on div at bounding box center [275, 90] width 152 height 9
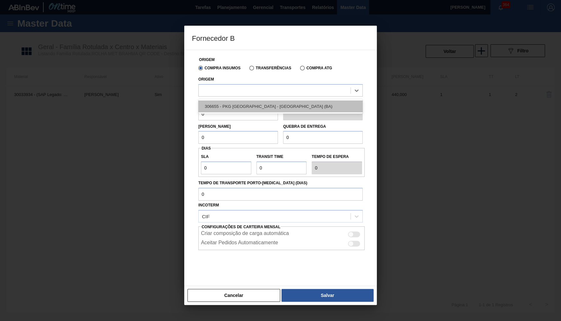
click at [250, 106] on div "306655 - PKG [GEOGRAPHIC_DATA] - [GEOGRAPHIC_DATA] (BA)" at bounding box center [280, 107] width 164 height 12
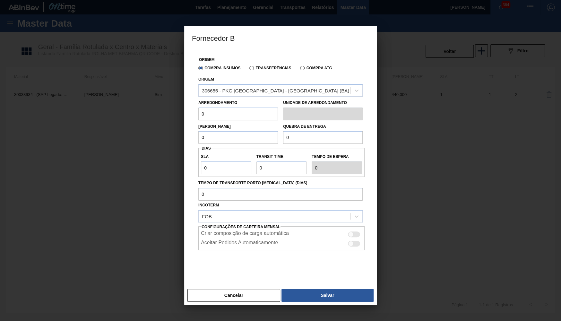
drag, startPoint x: 215, startPoint y: 110, endPoint x: 179, endPoint y: 116, distance: 36.3
click at [198, 116] on input "0" at bounding box center [238, 114] width 80 height 13
type input "440"
drag, startPoint x: 215, startPoint y: 135, endPoint x: 192, endPoint y: 136, distance: 22.5
click at [198, 136] on input "0" at bounding box center [238, 137] width 80 height 13
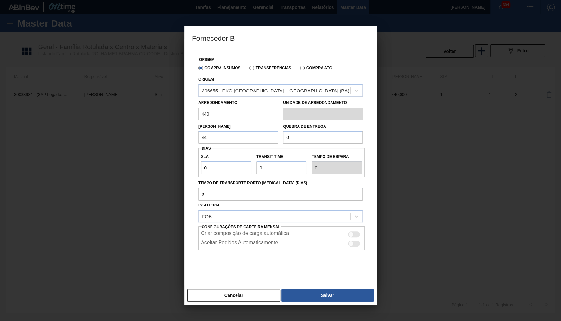
type input "440"
drag, startPoint x: 327, startPoint y: 130, endPoint x: 226, endPoint y: 153, distance: 103.4
click at [226, 153] on div "Origem Compra Insumos Transferências Compra ATG Origem 306655 - PKG Brasil - Al…" at bounding box center [280, 166] width 177 height 232
click at [310, 131] on input "0" at bounding box center [323, 137] width 80 height 13
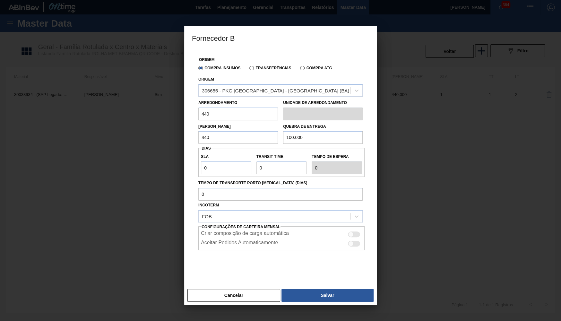
type input "10.000"
drag, startPoint x: 226, startPoint y: 171, endPoint x: 159, endPoint y: 172, distance: 67.5
click at [201, 172] on input "0" at bounding box center [226, 168] width 50 height 13
type input "3"
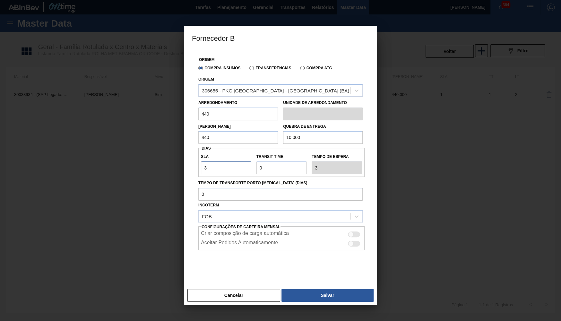
type input "30"
drag, startPoint x: 246, startPoint y: 163, endPoint x: 186, endPoint y: 164, distance: 60.7
click at [257, 164] on input "Transit Time" at bounding box center [282, 168] width 50 height 13
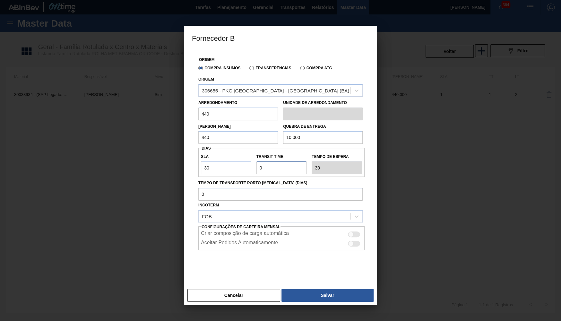
type input "3"
type input "33"
type input "3"
click at [352, 232] on div at bounding box center [350, 234] width 5 height 5
checkbox input "true"
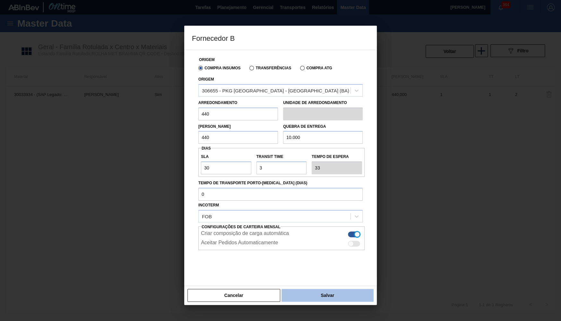
click at [353, 300] on button "Salvar" at bounding box center [328, 295] width 92 height 13
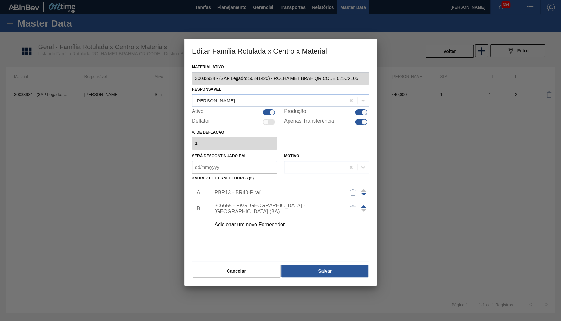
click at [350, 189] on img "button" at bounding box center [353, 193] width 8 height 8
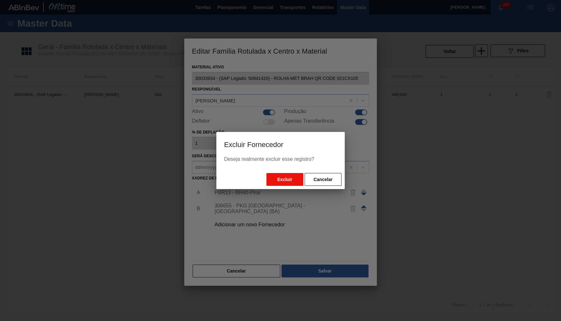
click at [272, 183] on button "Excluir" at bounding box center [285, 179] width 37 height 13
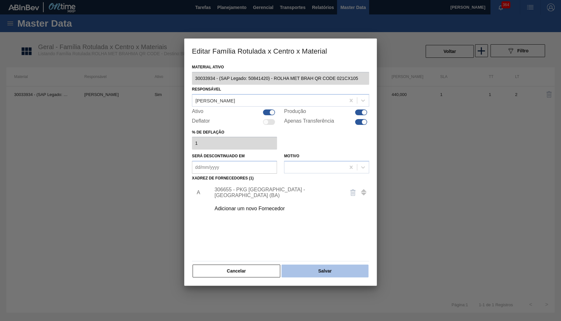
click at [302, 268] on button "Salvar" at bounding box center [325, 271] width 87 height 13
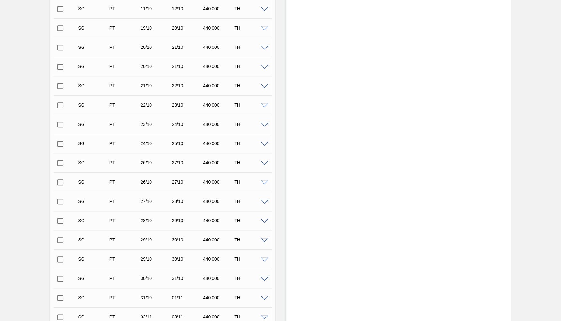
scroll to position [737, 0]
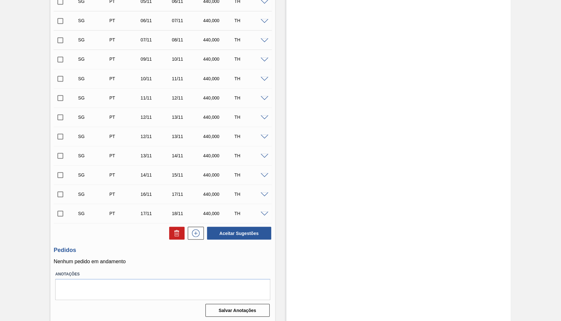
click at [266, 213] on span at bounding box center [265, 214] width 8 height 5
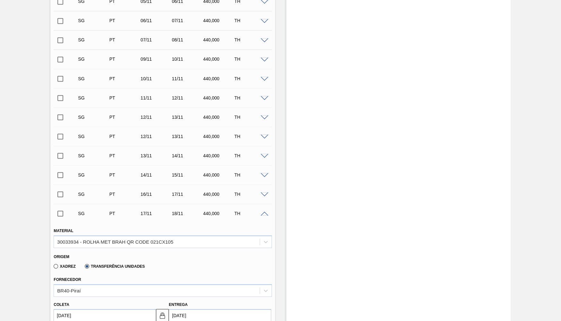
scroll to position [926, 0]
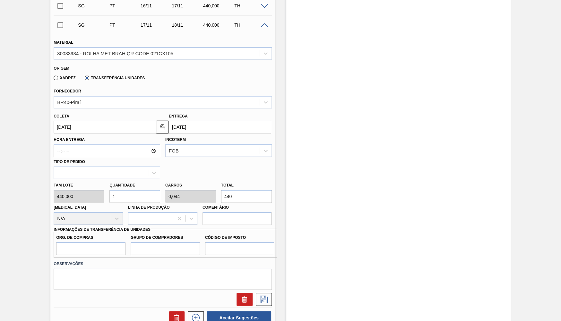
click at [185, 122] on input "[DATE]" at bounding box center [220, 127] width 102 height 13
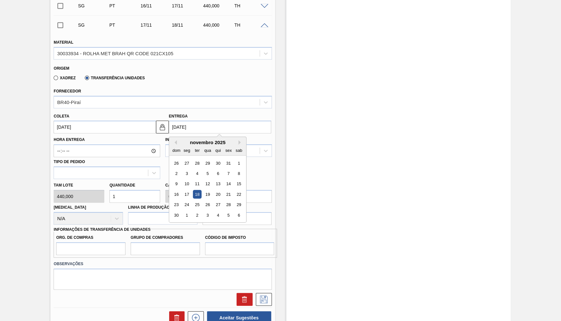
click at [97, 128] on input "[DATE]" at bounding box center [105, 127] width 102 height 13
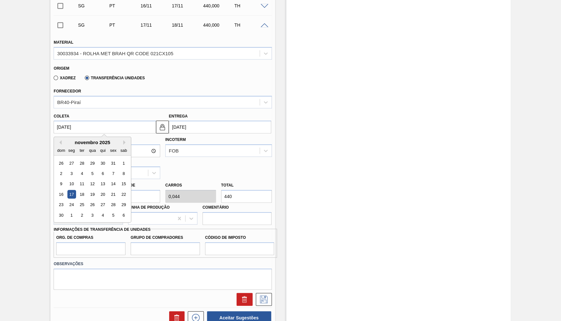
click at [62, 138] on div "[DATE] dom seg ter qua qui sex sab" at bounding box center [92, 146] width 77 height 19
click at [61, 141] on button "Previous Month" at bounding box center [59, 142] width 4 height 4
click at [114, 181] on div "14 15 16 17 18 19 20" at bounding box center [92, 184] width 73 height 10
click at [110, 180] on div "19" at bounding box center [113, 184] width 9 height 9
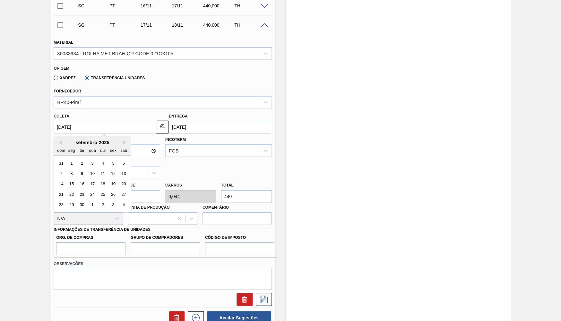
type input "[DATE]"
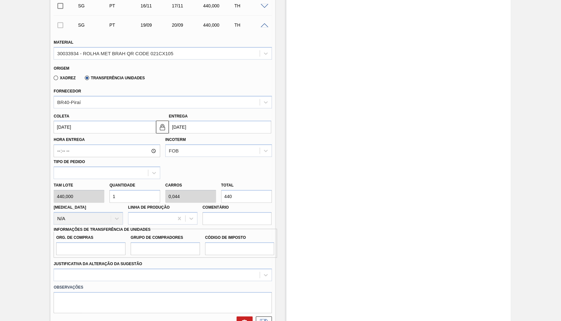
drag, startPoint x: 255, startPoint y: 192, endPoint x: 165, endPoint y: 175, distance: 91.5
click at [221, 190] on input "440" at bounding box center [246, 196] width 51 height 13
type input "0,007"
type input "0"
type input "3"
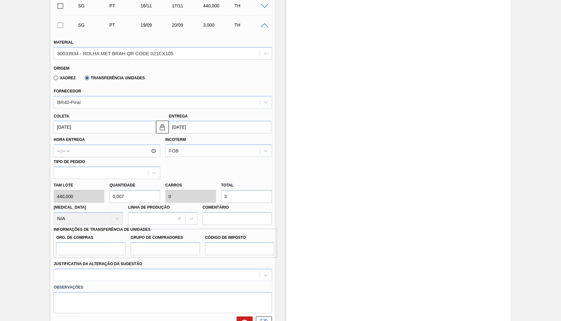
type input "0,08"
type input "0,004"
type input "35"
type input "0,8"
type input "0,035"
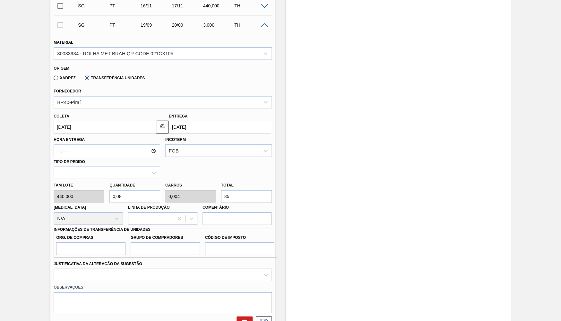
type input "352"
type input "8"
type input "0,352"
type input "3.520"
click at [109, 235] on label "Org. de Compras" at bounding box center [90, 237] width 69 height 9
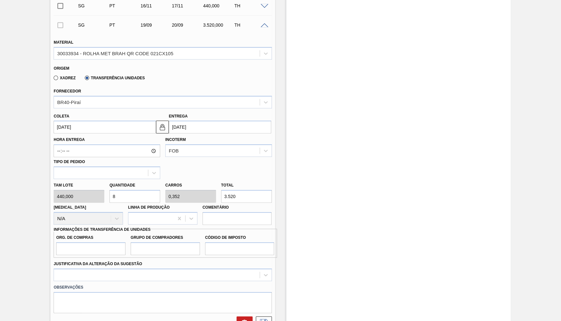
click at [0, 0] on input "Org. de Compras" at bounding box center [0, 0] width 0 height 0
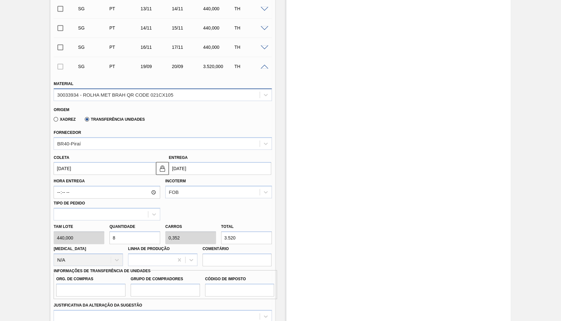
scroll to position [863, 0]
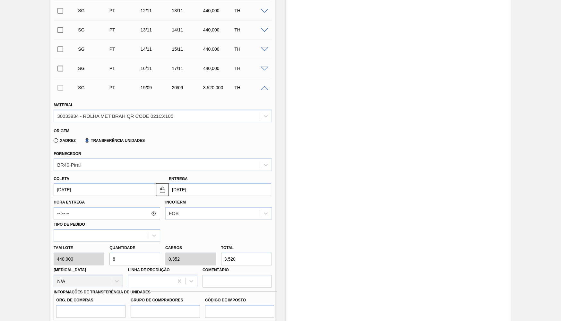
click at [58, 143] on div "Xadrez Transferência Unidades" at bounding box center [98, 140] width 94 height 11
click at [57, 140] on label "Xadrez" at bounding box center [65, 140] width 22 height 4
click at [53, 142] on input "Xadrez" at bounding box center [53, 142] width 0 height 0
type input "[DATE]"
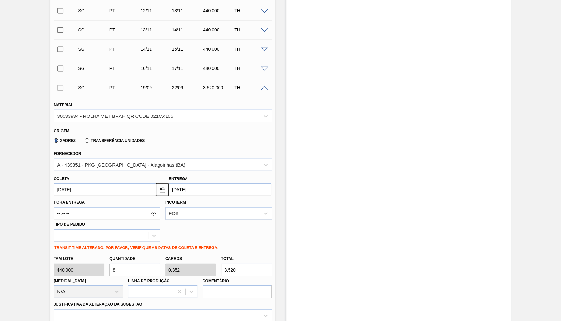
scroll to position [957, 0]
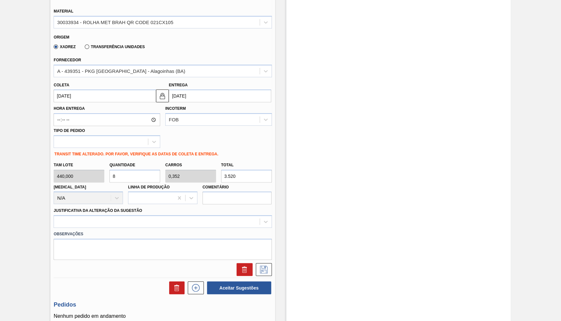
drag, startPoint x: 240, startPoint y: 171, endPoint x: 154, endPoint y: 162, distance: 85.9
click at [221, 170] on input "3.520" at bounding box center [246, 176] width 51 height 13
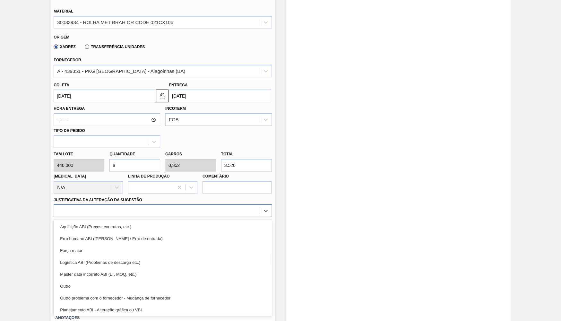
click at [103, 216] on div "option Aquisição ABI (Preços, contratos, etc.) focused, 1 of 18. 18 results ava…" at bounding box center [163, 211] width 218 height 13
drag, startPoint x: 82, startPoint y: 277, endPoint x: 127, endPoint y: 182, distance: 105.3
click at [82, 280] on div "Outro" at bounding box center [163, 286] width 218 height 12
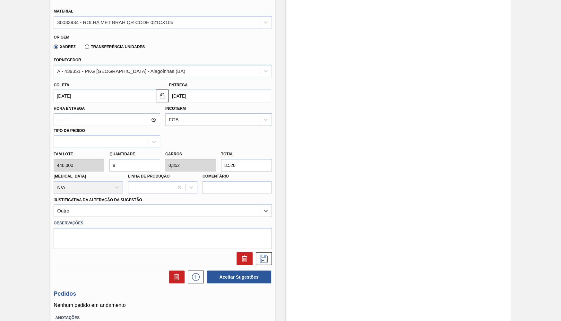
click at [94, 92] on input "[DATE]" at bounding box center [105, 96] width 102 height 13
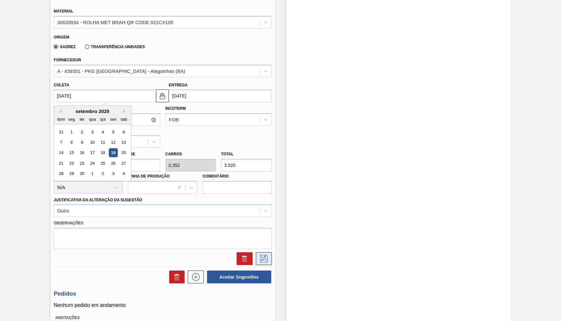
click at [268, 252] on button at bounding box center [264, 258] width 16 height 13
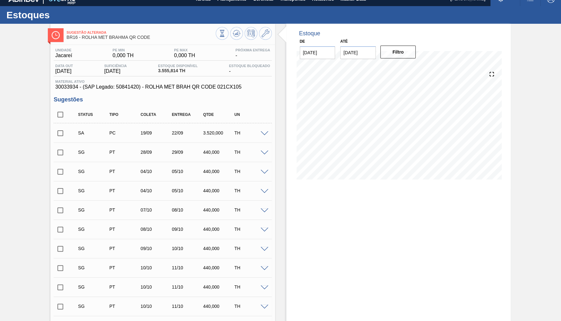
scroll to position [0, 0]
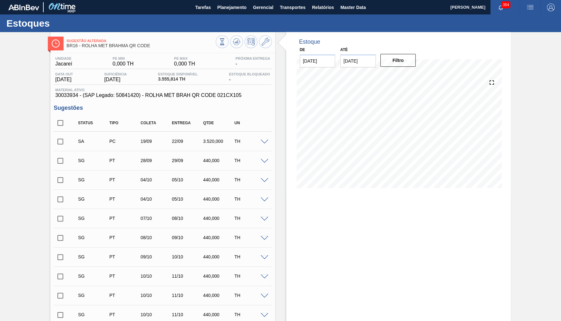
click at [67, 140] on span at bounding box center [71, 141] width 9 height 13
click at [65, 143] on input "checkbox" at bounding box center [60, 141] width 13 height 13
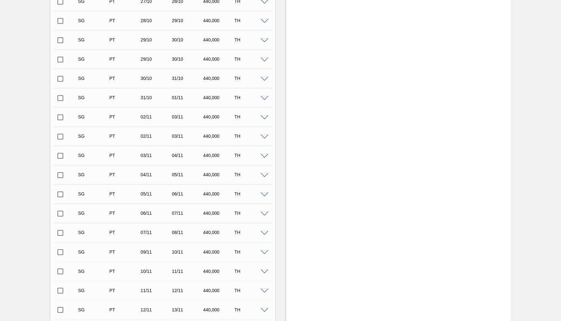
scroll to position [737, 0]
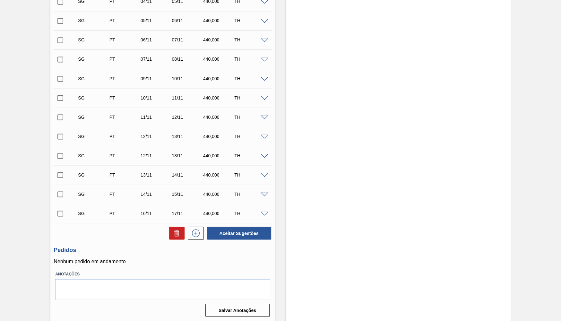
click at [251, 228] on button "Aceitar Sugestões" at bounding box center [239, 233] width 64 height 13
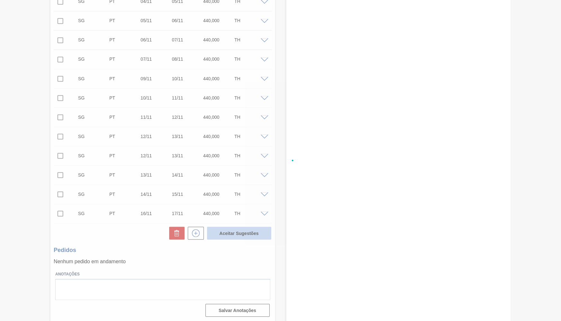
checkbox input "false"
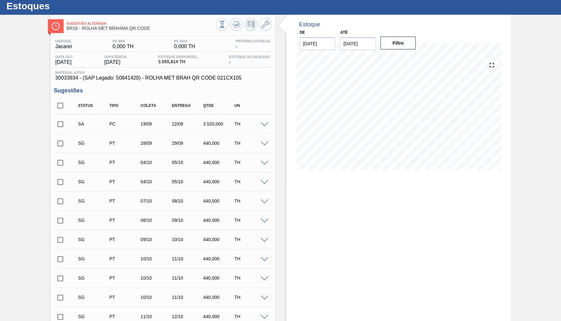
scroll to position [0, 0]
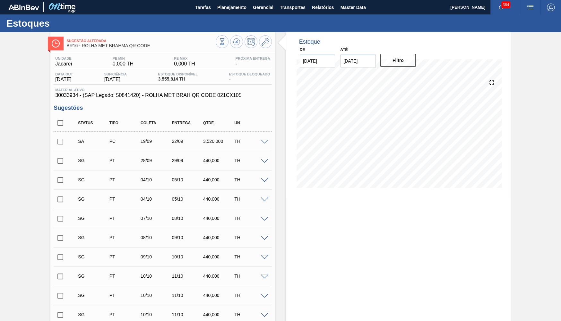
click at [265, 140] on span at bounding box center [265, 142] width 8 height 5
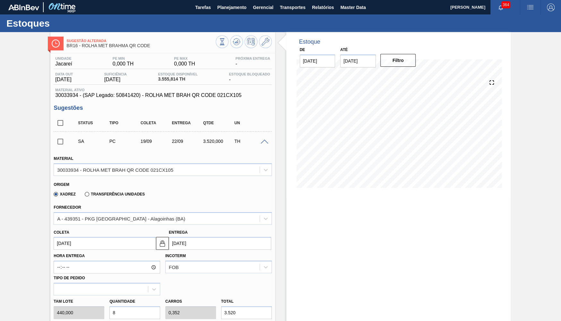
click at [265, 41] on icon at bounding box center [266, 42] width 8 height 8
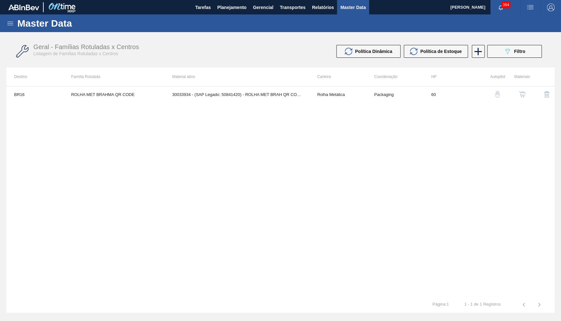
click at [518, 103] on div "BR16 ROLHA MET BRAHMA QR CODE 30033934 - (SAP Legado: 50841420) - ROLHA MET BRA…" at bounding box center [280, 191] width 549 height 211
click at [519, 99] on button "button" at bounding box center [522, 94] width 15 height 15
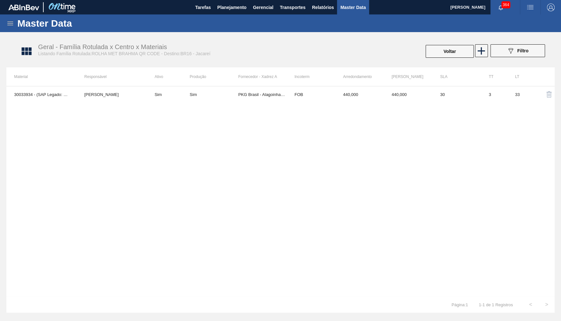
click at [198, 102] on td "Sim" at bounding box center [214, 94] width 48 height 16
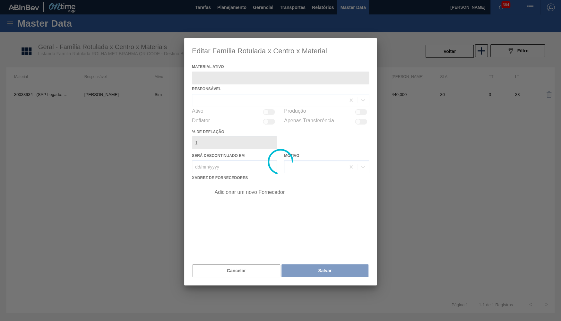
type ativo "30033934 - (SAP Legado: 50841420) - ROLHA MET BRAH QR CODE 021CX105"
checkbox input "true"
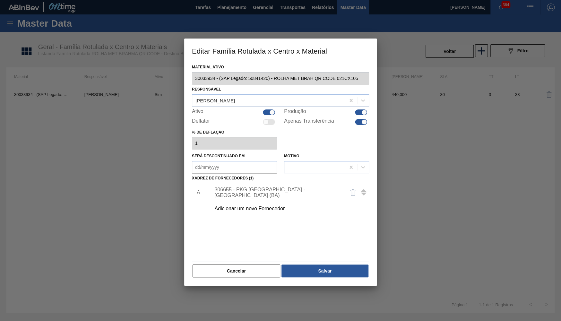
click at [247, 193] on div "306655 - PKG [GEOGRAPHIC_DATA] - [GEOGRAPHIC_DATA] (BA)" at bounding box center [288, 193] width 162 height 16
click at [244, 189] on div "306655 - PKG [GEOGRAPHIC_DATA] - [GEOGRAPHIC_DATA] (BA)" at bounding box center [278, 193] width 126 height 12
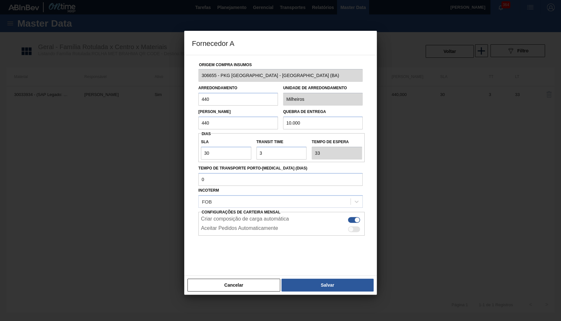
click at [288, 142] on label "Transit Time" at bounding box center [282, 141] width 50 height 9
click at [288, 147] on input "Transit Time" at bounding box center [282, 153] width 50 height 13
click at [319, 286] on button "Salvar" at bounding box center [328, 285] width 92 height 13
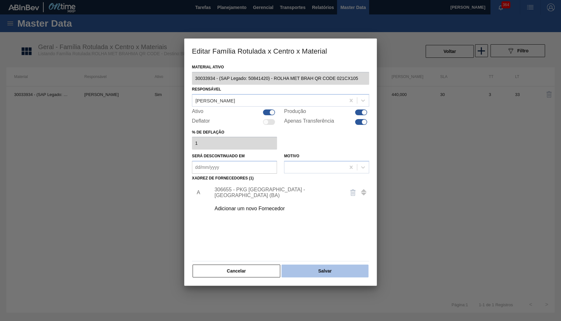
click at [324, 270] on button "Salvar" at bounding box center [325, 271] width 87 height 13
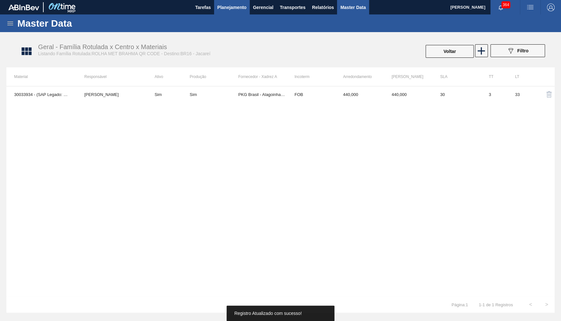
click at [220, 9] on span "Planejamento" at bounding box center [231, 8] width 29 height 8
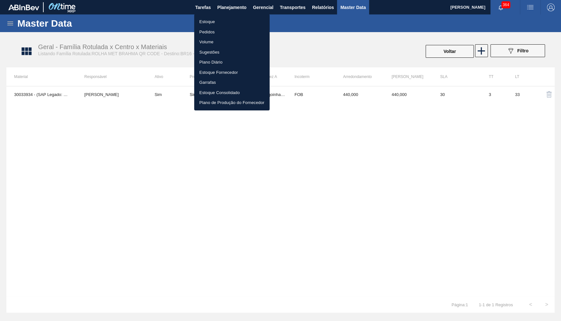
click at [216, 21] on li "Estoque" at bounding box center [231, 22] width 75 height 10
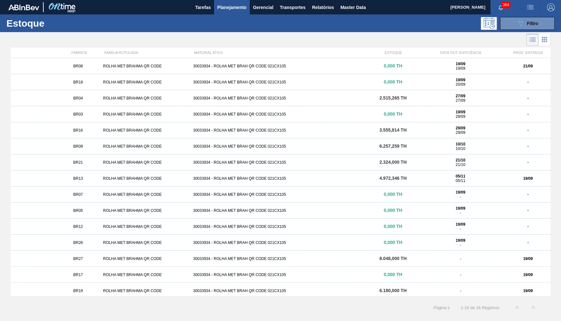
scroll to position [19, 0]
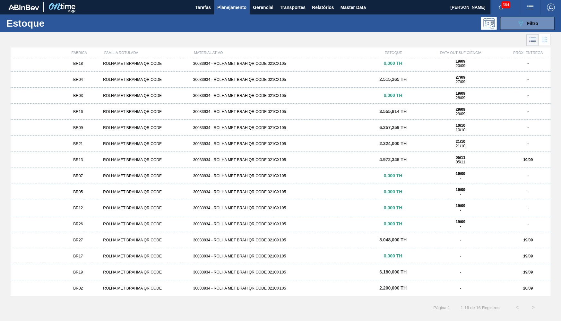
click at [79, 112] on span "BR16" at bounding box center [78, 112] width 10 height 4
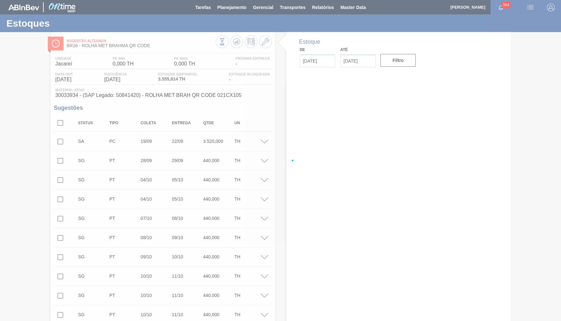
type input "[DATE]"
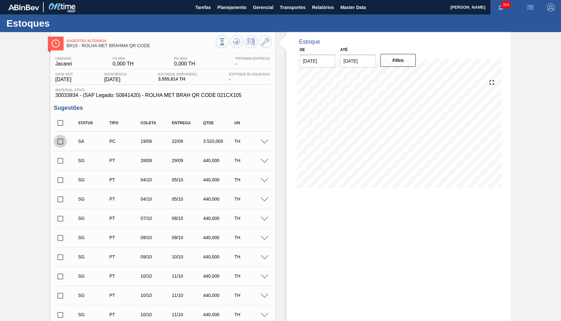
click at [60, 145] on input "checkbox" at bounding box center [60, 141] width 13 height 13
click at [268, 141] on div at bounding box center [265, 141] width 13 height 5
click at [266, 141] on span at bounding box center [265, 142] width 8 height 5
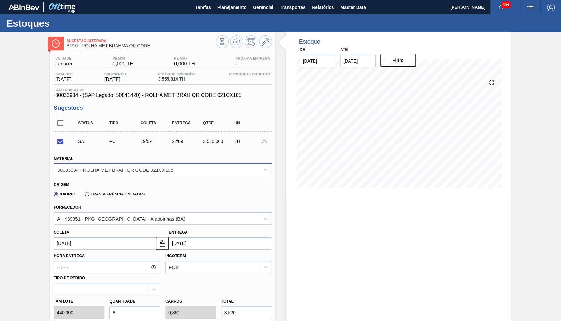
scroll to position [157, 0]
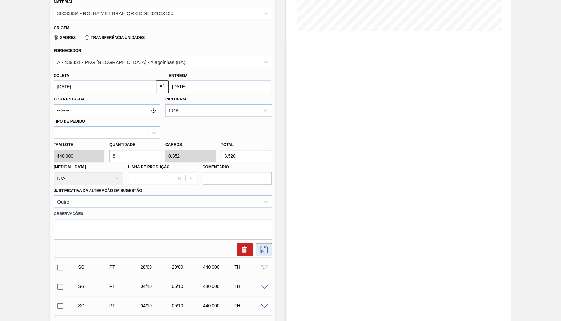
click at [268, 243] on button at bounding box center [264, 249] width 16 height 13
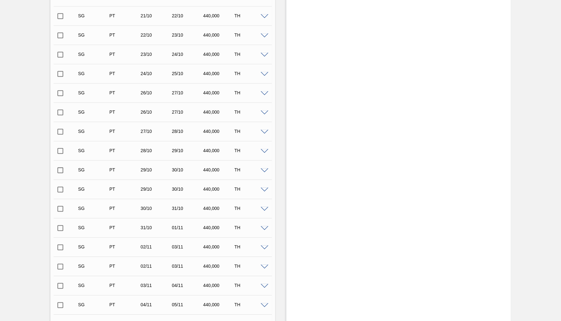
scroll to position [737, 0]
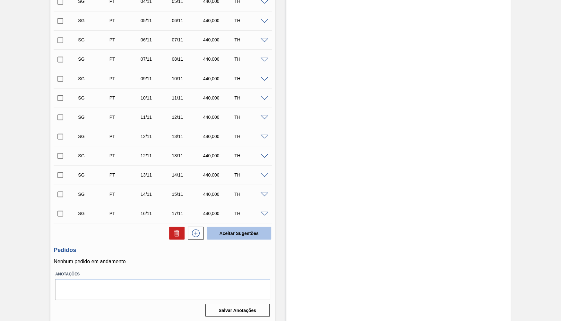
click at [252, 239] on button "Aceitar Sugestões" at bounding box center [239, 233] width 64 height 13
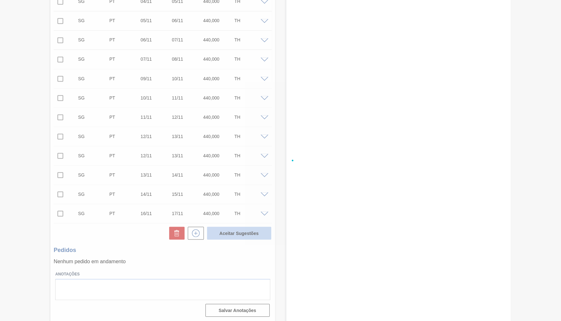
checkbox input "false"
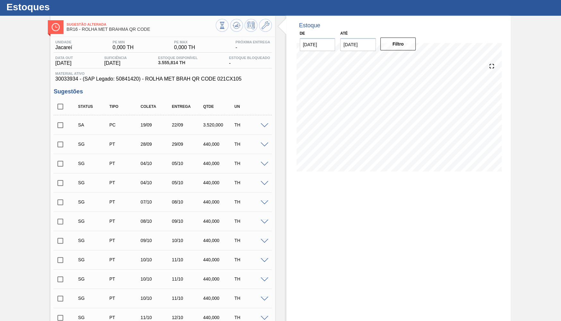
scroll to position [0, 0]
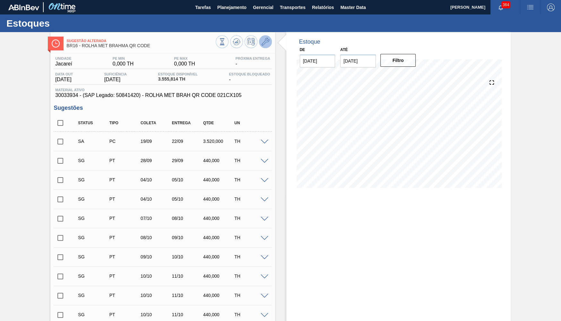
click at [268, 37] on button at bounding box center [265, 41] width 13 height 13
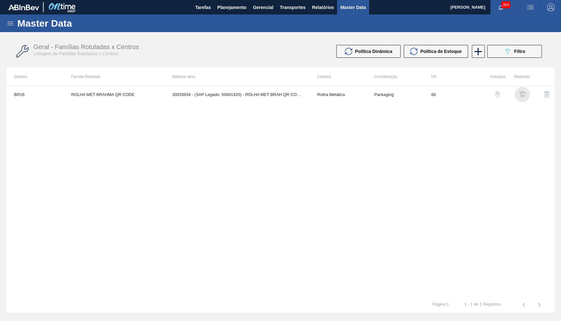
click at [523, 95] on img "button" at bounding box center [522, 94] width 6 height 6
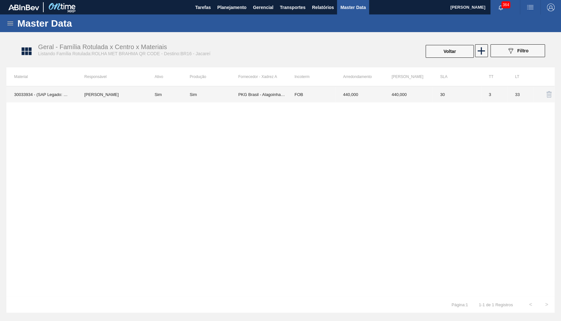
click at [278, 101] on td "PKG Brasil - Alagoinhas (BA)" at bounding box center [262, 94] width 48 height 16
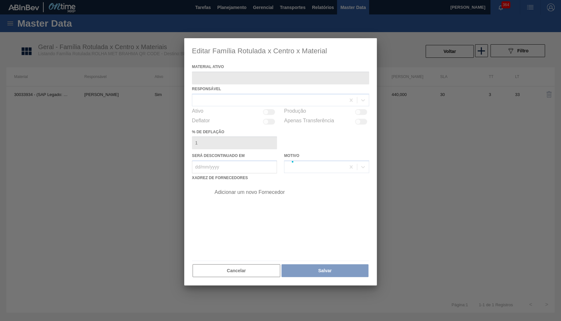
type ativo "30033934 - (SAP Legado: 50841420) - ROLHA MET BRAH QR CODE 021CX105"
checkbox input "true"
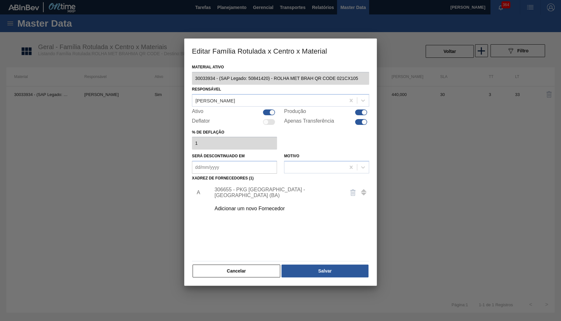
click at [357, 119] on div at bounding box center [361, 122] width 12 height 6
checkbox input "false"
click at [317, 258] on div "Material ativo 30033934 - (SAP Legado: 50841420) - ROLHA MET BRAH QR CODE 021CX…" at bounding box center [280, 170] width 177 height 215
click at [320, 264] on div "Cancelar Salvar" at bounding box center [280, 271] width 177 height 14
click at [320, 265] on button "Salvar" at bounding box center [325, 271] width 87 height 13
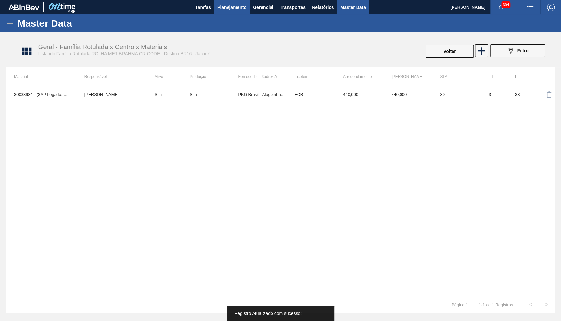
click at [223, 8] on span "Planejamento" at bounding box center [231, 8] width 29 height 8
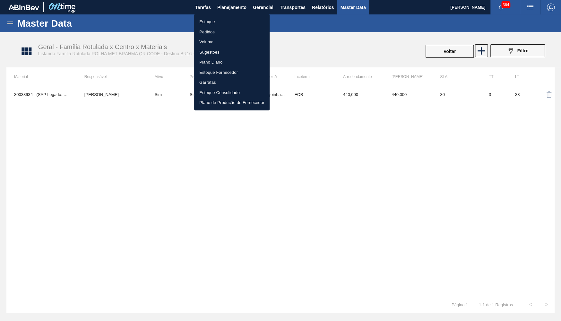
click at [215, 20] on li "Estoque" at bounding box center [231, 22] width 75 height 10
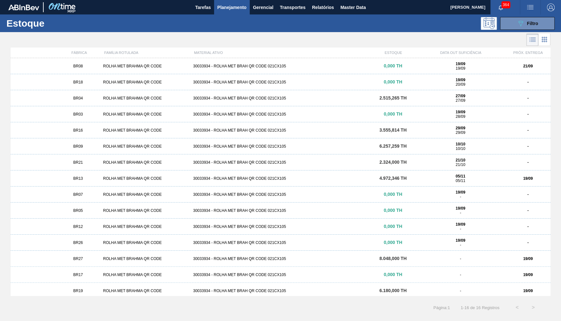
click at [86, 128] on div "BR16 ROLHA MET BRAHMA QR CODE 30033934 - ROLHA MET BRAH QR CODE 021CX105 3.555,…" at bounding box center [281, 130] width 540 height 16
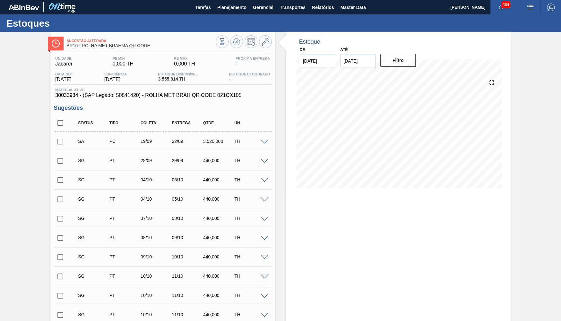
type input "[DATE]"
click at [64, 139] on input "checkbox" at bounding box center [60, 141] width 13 height 13
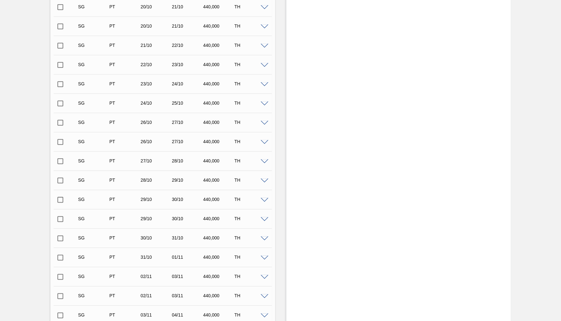
scroll to position [737, 0]
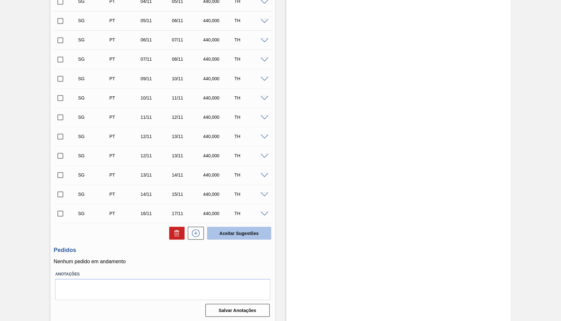
click at [238, 236] on button "Aceitar Sugestões" at bounding box center [239, 233] width 64 height 13
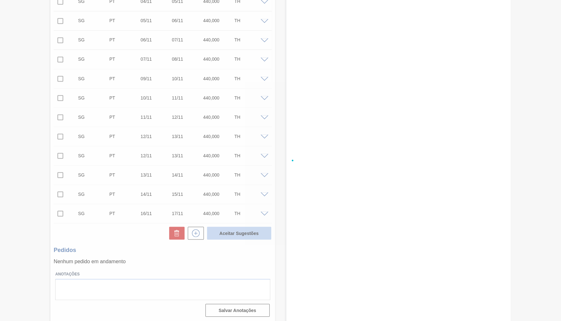
checkbox input "false"
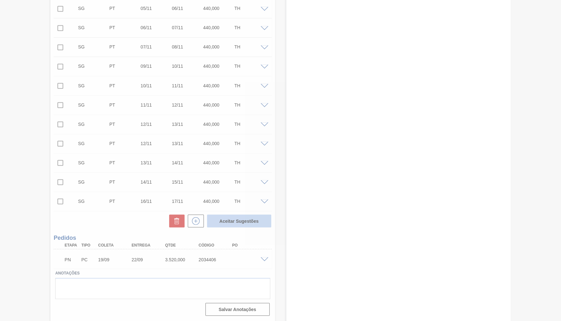
scroll to position [718, 0]
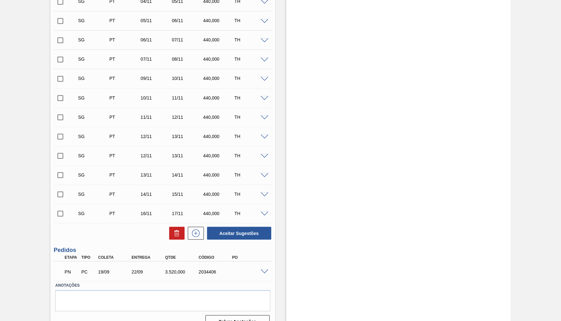
click at [269, 277] on div "PN PC 19/09 22/09 3.520,000 2034406" at bounding box center [163, 271] width 218 height 16
click at [262, 272] on span at bounding box center [265, 271] width 8 height 5
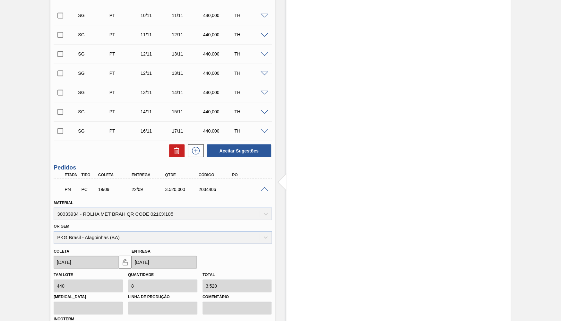
scroll to position [788, 0]
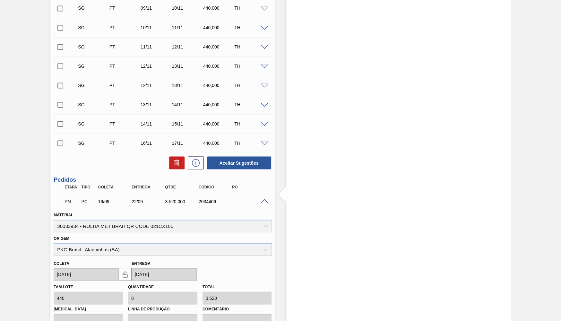
click at [199, 205] on div "PN PC 19/09 22/09 3.520,000 2034406" at bounding box center [160, 200] width 201 height 13
click at [200, 204] on div "2034406" at bounding box center [215, 201] width 37 height 5
copy div "2034406"
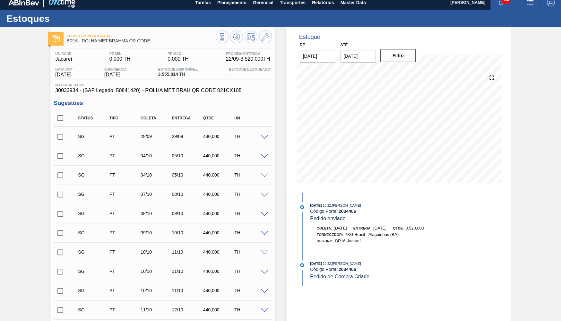
scroll to position [0, 0]
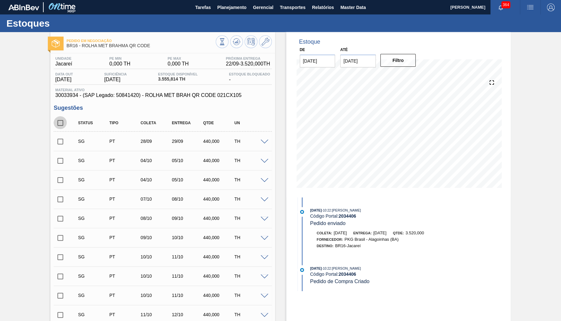
click at [57, 121] on input "checkbox" at bounding box center [60, 122] width 13 height 13
checkbox input "true"
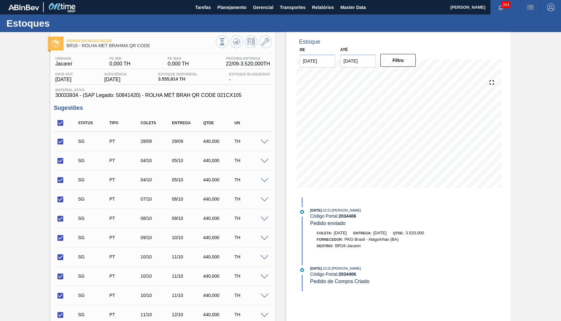
checkbox input "true"
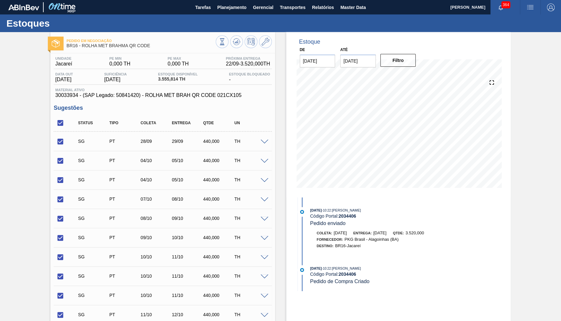
checkbox input "true"
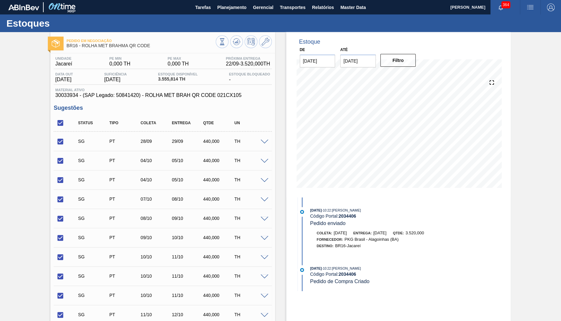
checkbox input "true"
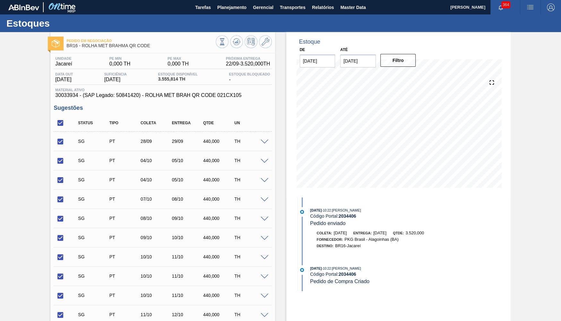
checkbox input "true"
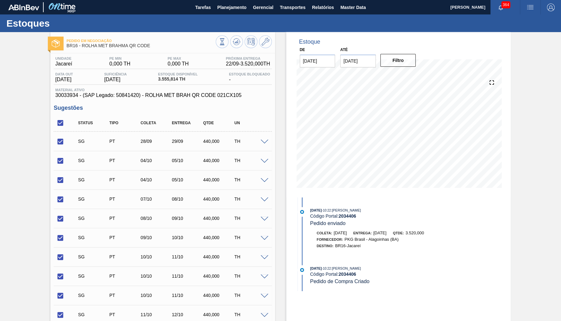
checkbox input "true"
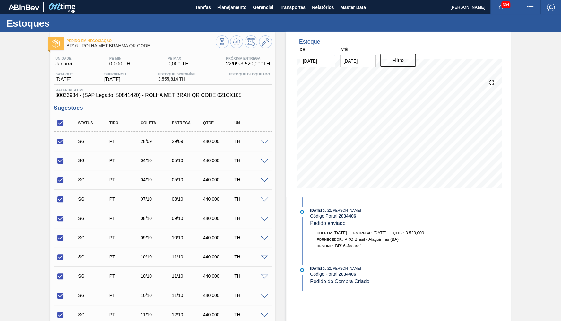
checkbox input "true"
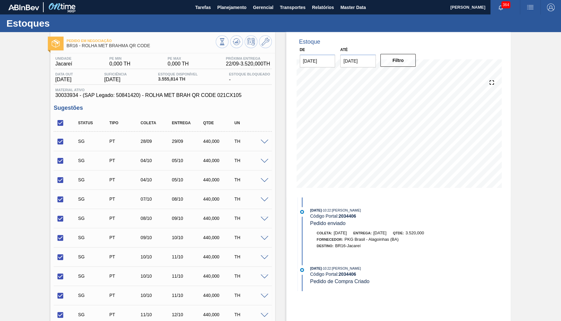
checkbox input "true"
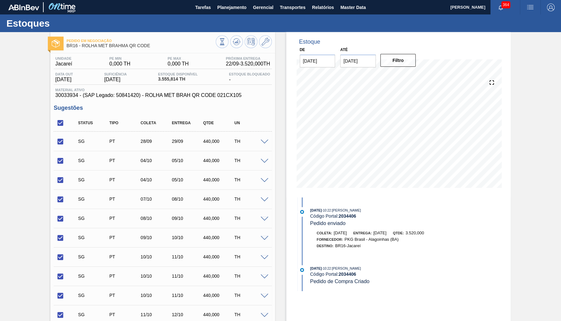
checkbox input "true"
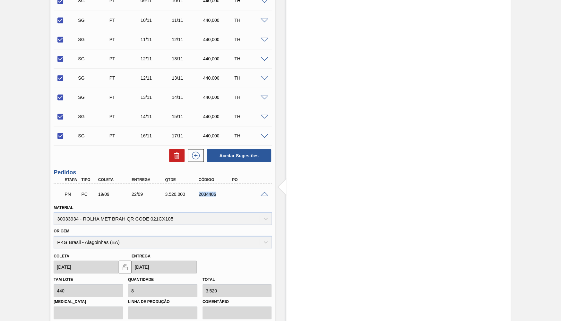
scroll to position [815, 0]
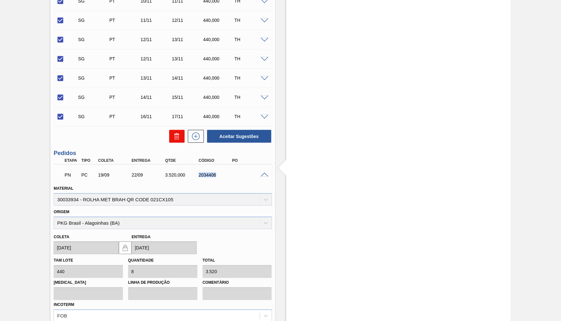
click at [171, 139] on button at bounding box center [176, 136] width 15 height 13
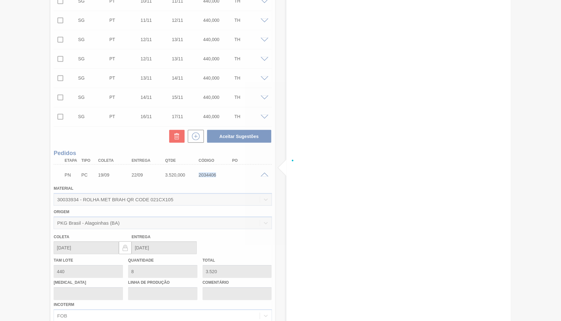
checkbox input "false"
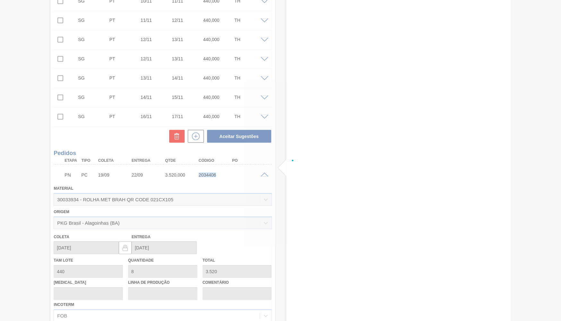
checkbox input "false"
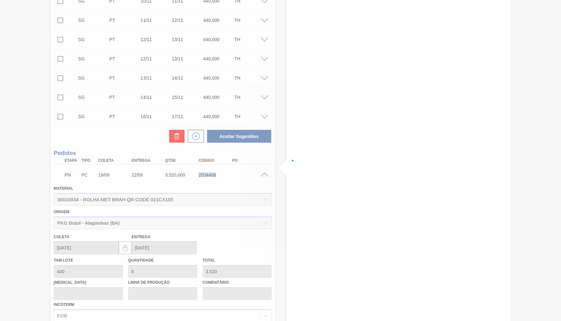
checkbox input "false"
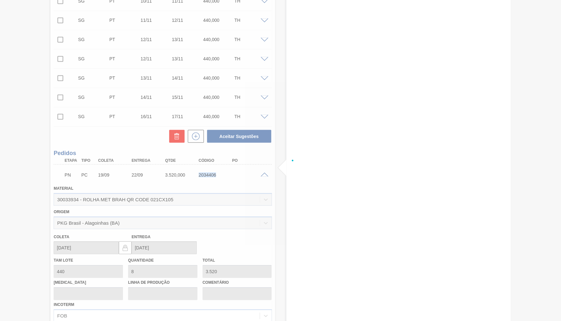
checkbox input "false"
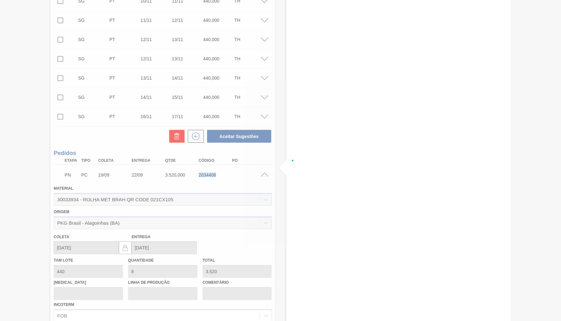
checkbox input "false"
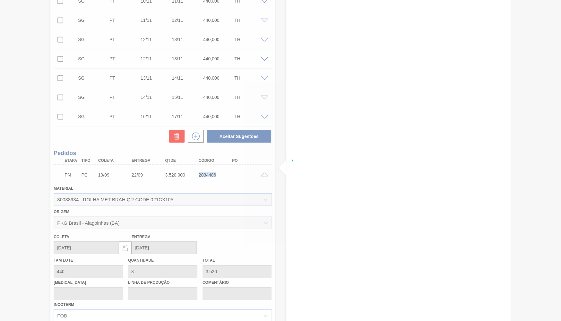
checkbox input "false"
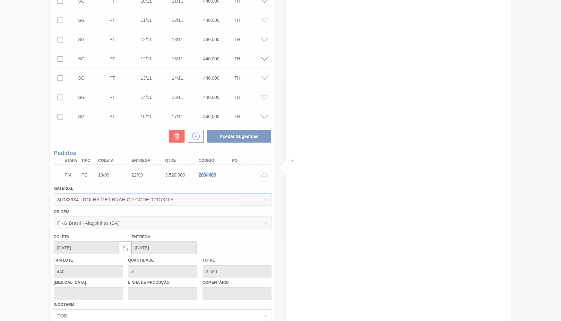
checkbox input "false"
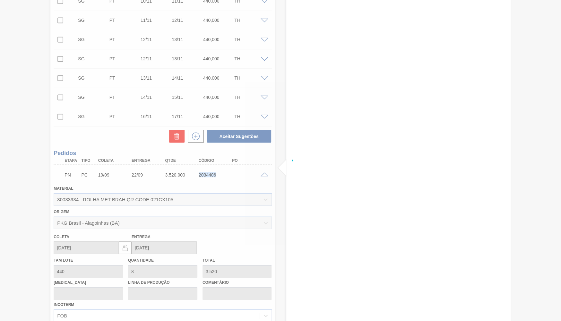
checkbox input "false"
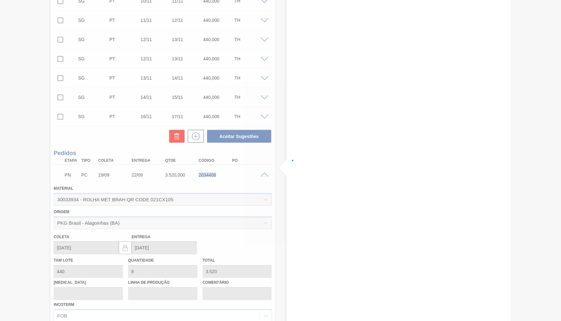
checkbox input "false"
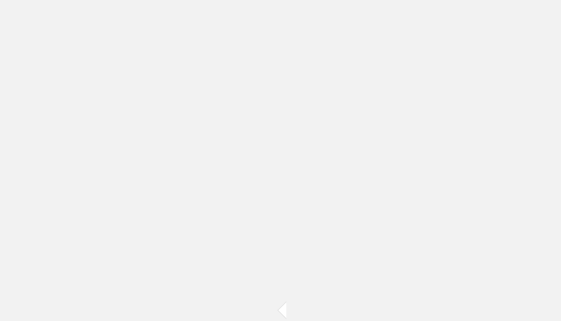
scroll to position [484, 0]
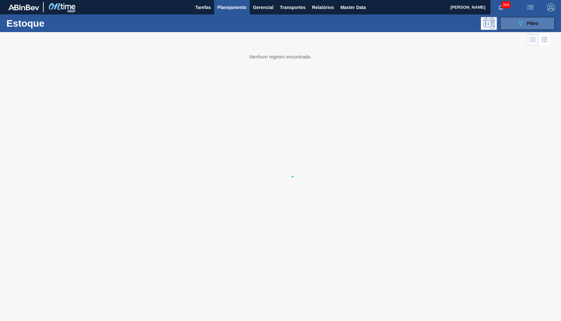
click at [515, 21] on button "089F7B8B-B2A5-4AFE-B5C0-19BA573D28AC Filtro" at bounding box center [527, 23] width 55 height 13
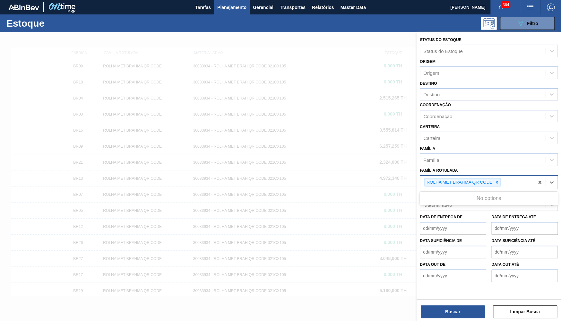
click at [503, 180] on Rotulada "Família Rotulada" at bounding box center [502, 182] width 1 height 5
click at [499, 179] on div at bounding box center [497, 183] width 7 height 8
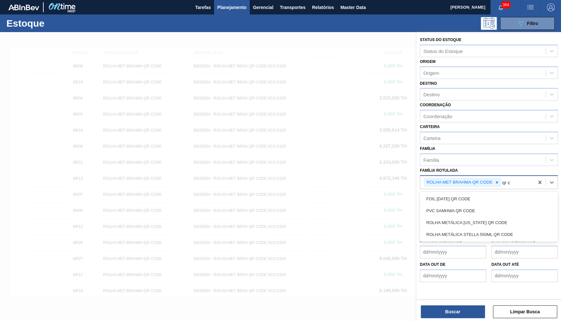
type Rotulada "qr co"
click at [483, 208] on div "PVC SAMHWA QR CODE" at bounding box center [489, 211] width 138 height 12
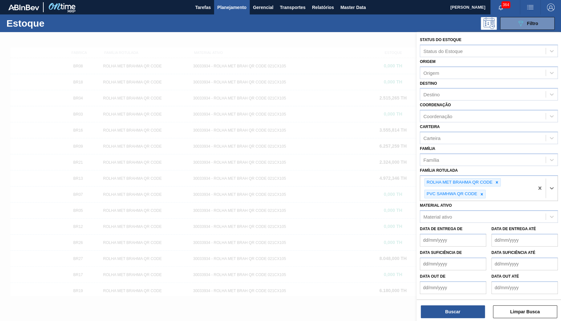
click at [352, 179] on div at bounding box center [280, 192] width 561 height 321
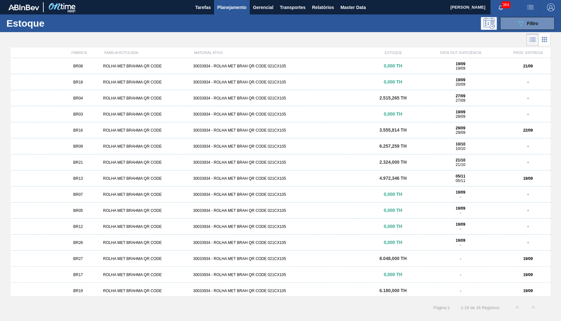
click at [445, 82] on div "19/09 20/09" at bounding box center [460, 82] width 85 height 9
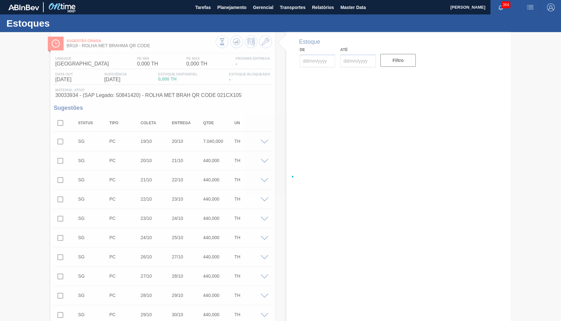
type input "[DATE]"
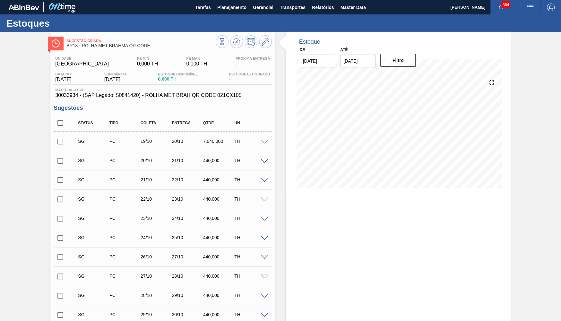
click at [222, 127] on div "Status Tipo Coleta Entrega Qtde UN" at bounding box center [168, 122] width 188 height 13
click at [264, 138] on div "SG PC 19/10 20/10 7.040,000 TH" at bounding box center [163, 141] width 218 height 16
click at [267, 142] on span at bounding box center [265, 142] width 8 height 5
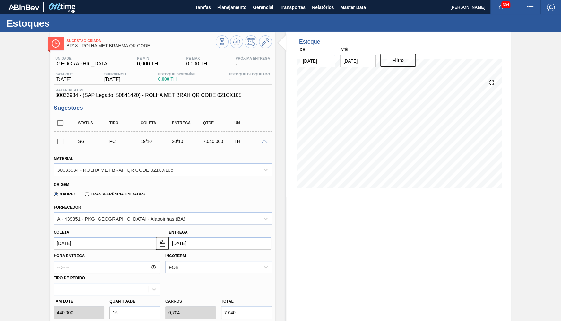
scroll to position [157, 0]
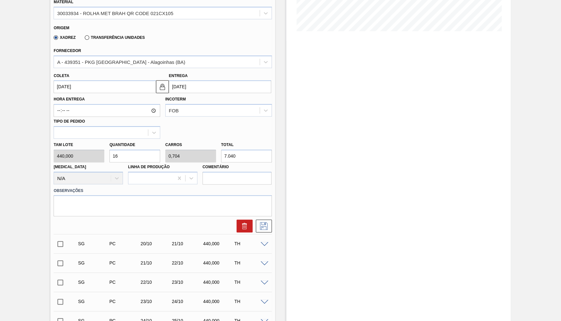
click at [261, 145] on div "Total 7.040" at bounding box center [246, 151] width 51 height 22
drag, startPoint x: 258, startPoint y: 147, endPoint x: 171, endPoint y: 145, distance: 86.7
click at [221, 150] on input "7.040" at bounding box center [246, 156] width 51 height 13
paste input "5.28"
type input "12"
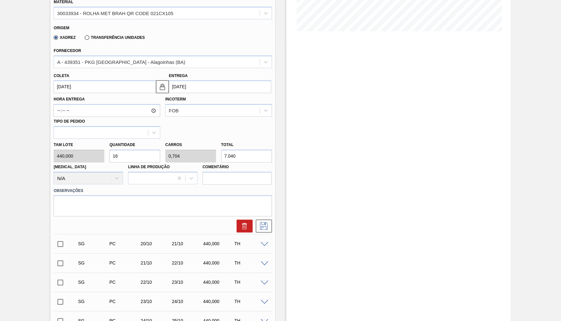
type input "0,528"
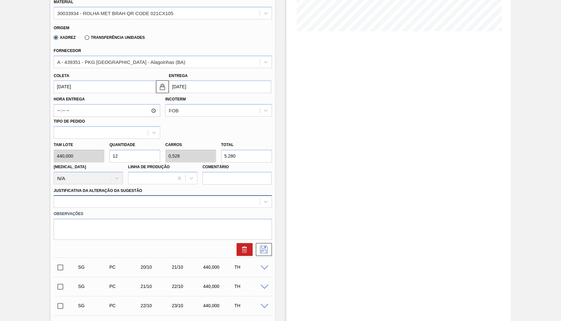
type input "5.280"
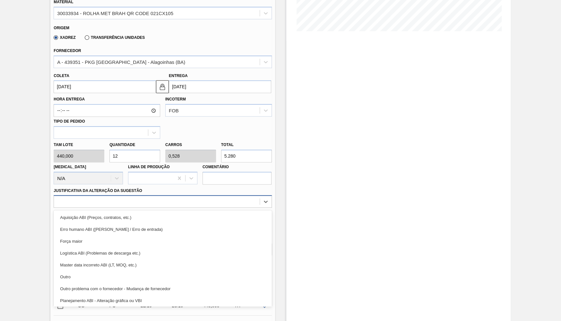
click at [119, 198] on div at bounding box center [157, 201] width 206 height 9
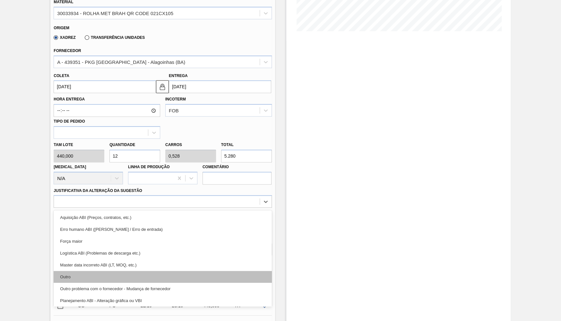
click at [148, 271] on div "Outro" at bounding box center [163, 277] width 218 height 12
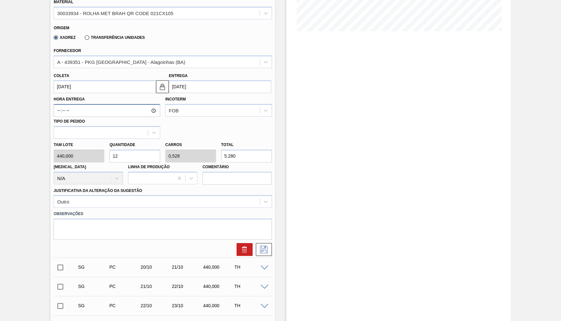
click at [109, 107] on input "Hora Entrega" at bounding box center [107, 110] width 107 height 13
click at [260, 246] on icon at bounding box center [264, 250] width 10 height 8
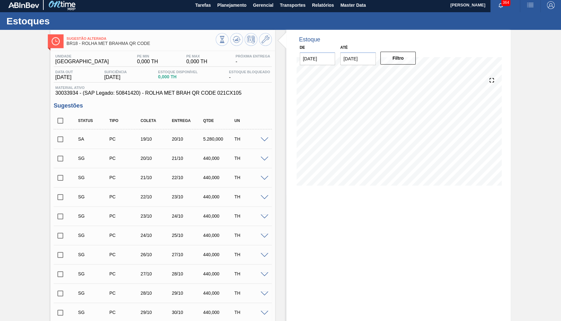
scroll to position [0, 0]
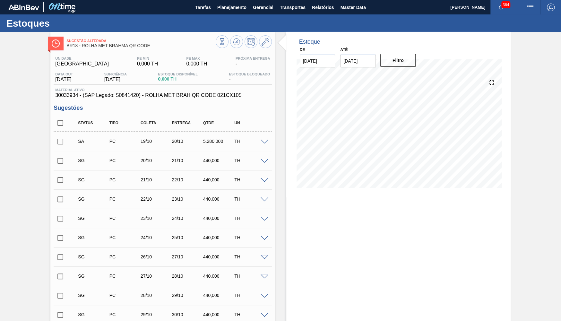
click at [55, 137] on input "checkbox" at bounding box center [60, 141] width 13 height 13
click at [266, 142] on span at bounding box center [265, 142] width 8 height 5
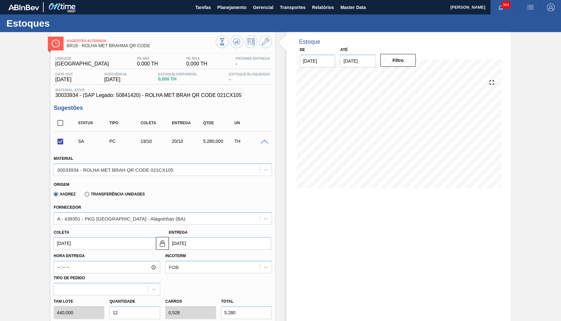
scroll to position [157, 0]
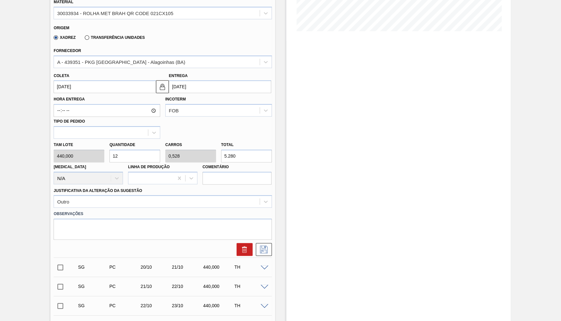
click at [57, 82] on input "[DATE]" at bounding box center [105, 86] width 102 height 13
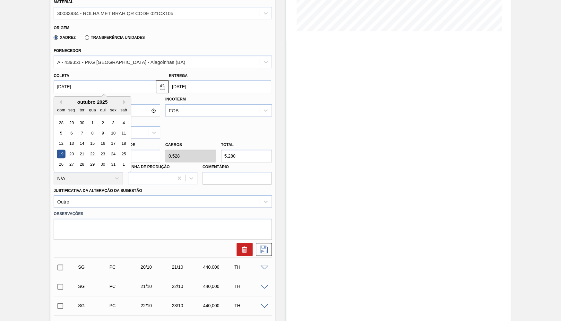
click at [62, 100] on div "outubro 2025" at bounding box center [92, 101] width 77 height 5
click at [61, 99] on div "outubro 2025" at bounding box center [92, 101] width 77 height 5
click at [59, 100] on button "Previous Month" at bounding box center [59, 102] width 4 height 4
click at [112, 139] on div "19" at bounding box center [113, 143] width 9 height 9
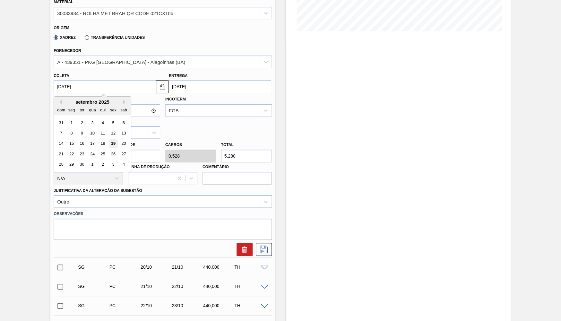
checkbox input "false"
type input "[DATE]"
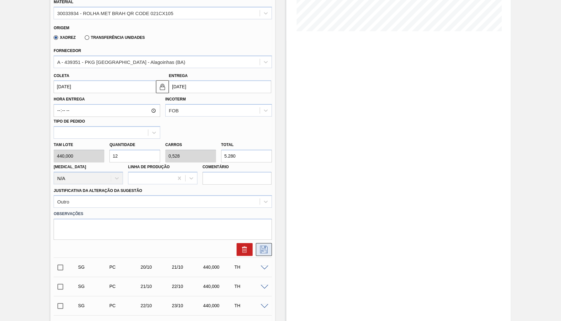
click at [269, 246] on button at bounding box center [264, 249] width 16 height 13
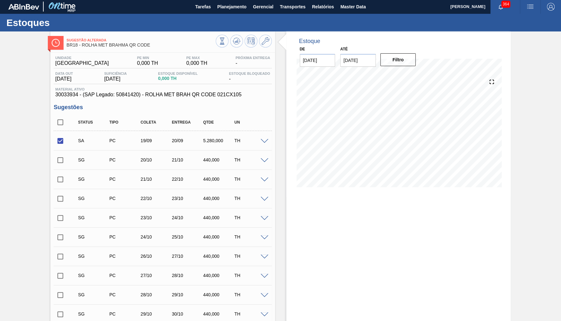
scroll to position [0, 0]
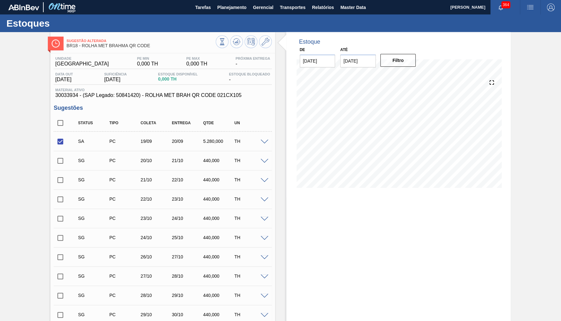
drag, startPoint x: 267, startPoint y: 141, endPoint x: 263, endPoint y: 140, distance: 4.4
click at [267, 141] on span at bounding box center [265, 142] width 8 height 5
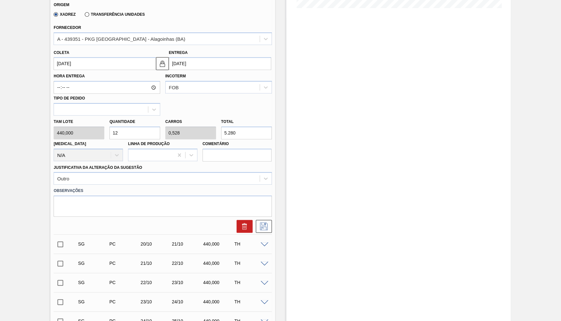
scroll to position [250, 0]
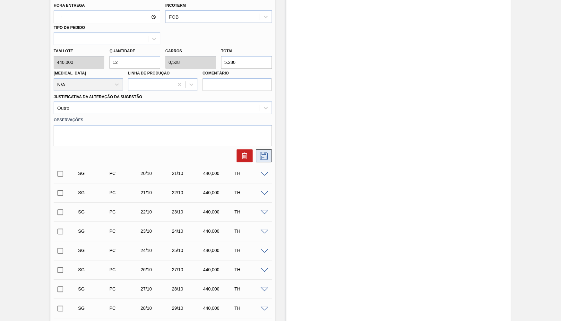
click at [268, 154] on icon at bounding box center [264, 156] width 10 height 8
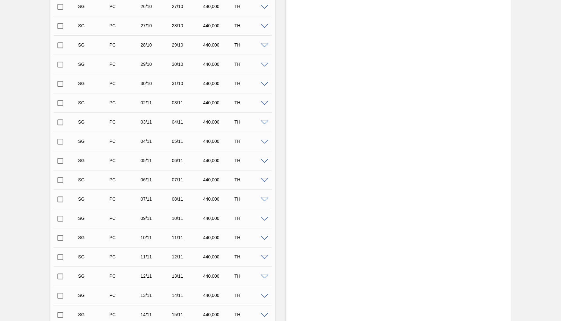
scroll to position [391, 0]
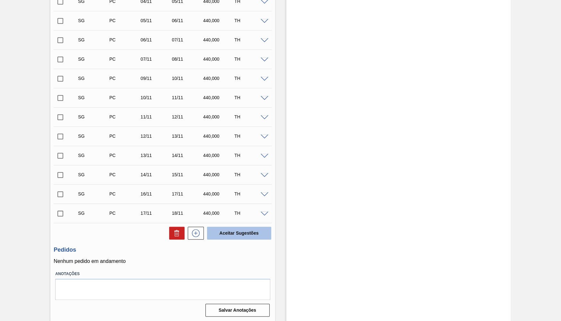
click at [238, 236] on button "Aceitar Sugestões" at bounding box center [239, 233] width 64 height 13
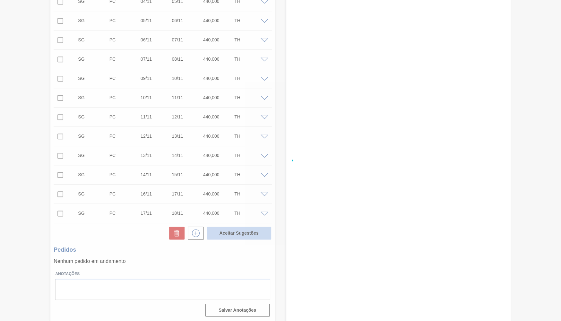
checkbox input "false"
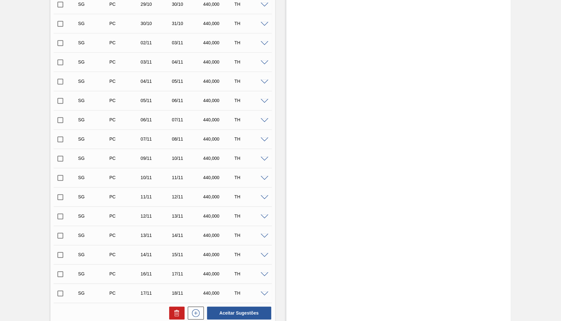
scroll to position [384, 0]
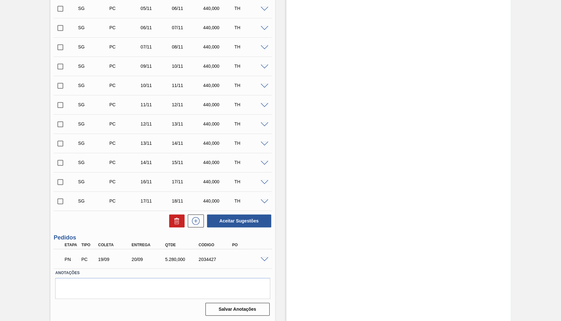
click at [215, 258] on div "2034427" at bounding box center [215, 259] width 37 height 5
click at [267, 260] on span at bounding box center [265, 259] width 8 height 5
